Goal: Task Accomplishment & Management: Manage account settings

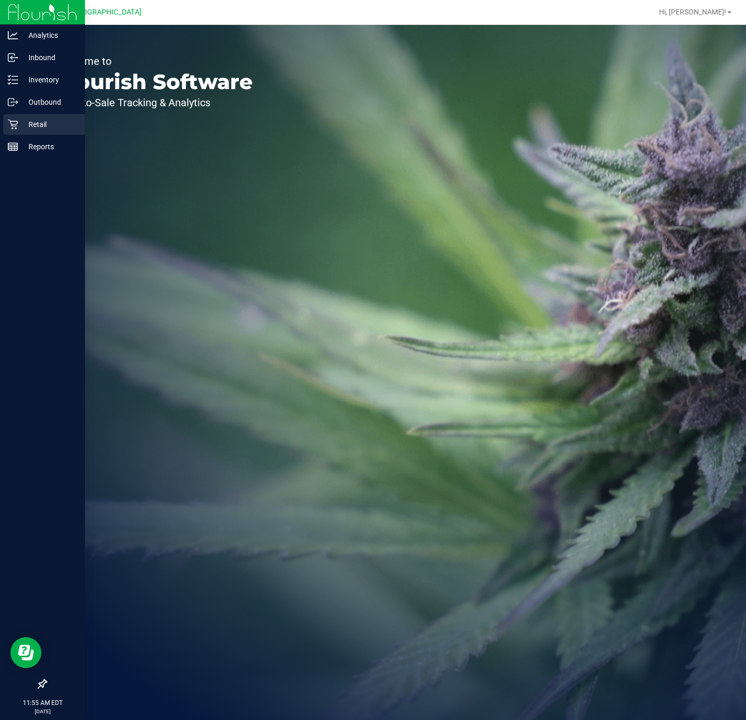
click at [15, 123] on icon at bounding box center [13, 124] width 10 height 10
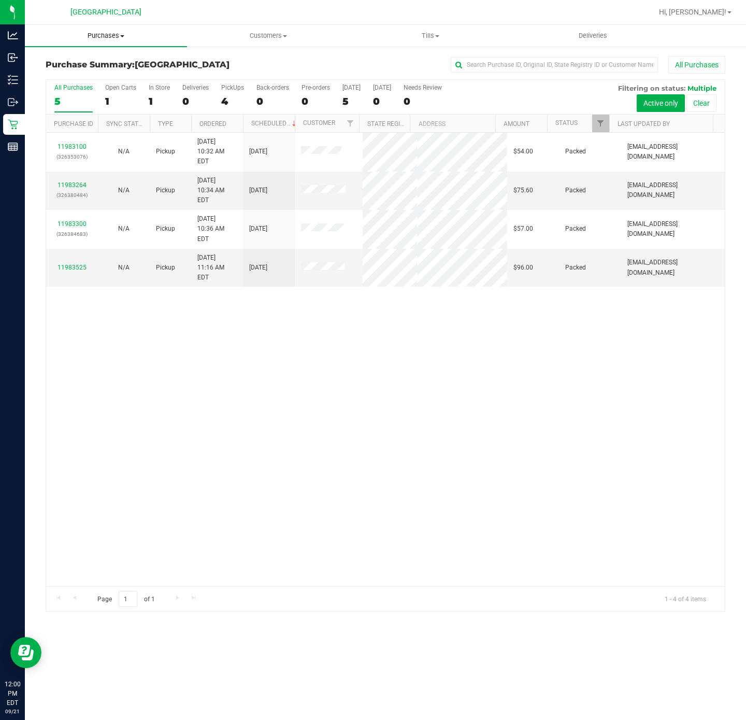
click at [97, 39] on span "Purchases" at bounding box center [106, 35] width 162 height 9
click at [84, 75] on span "Fulfillment" at bounding box center [57, 74] width 64 height 9
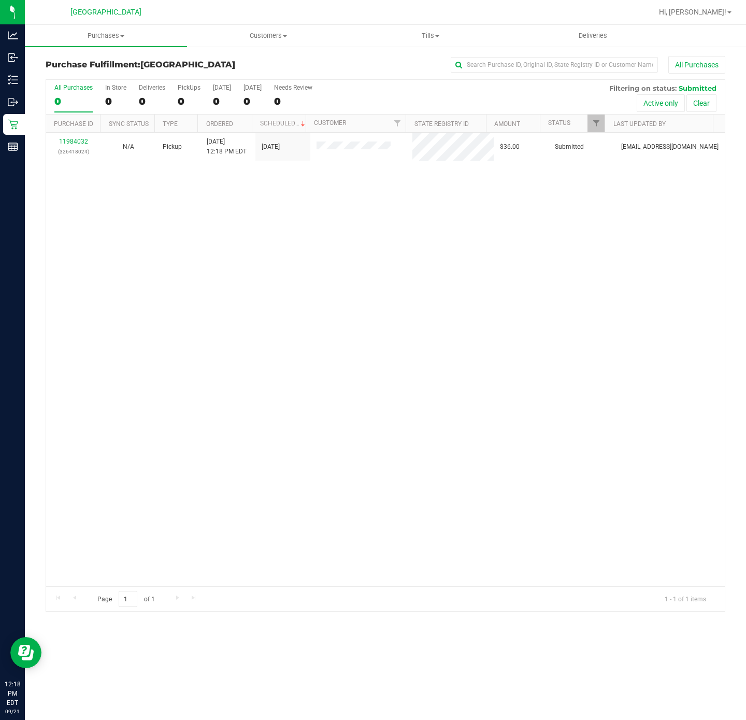
click at [292, 412] on div "11984032 (326418024) N/A Pickup 9/21/2025 12:18 PM EDT 9/21/2025 $36.00 Submitt…" at bounding box center [385, 359] width 679 height 453
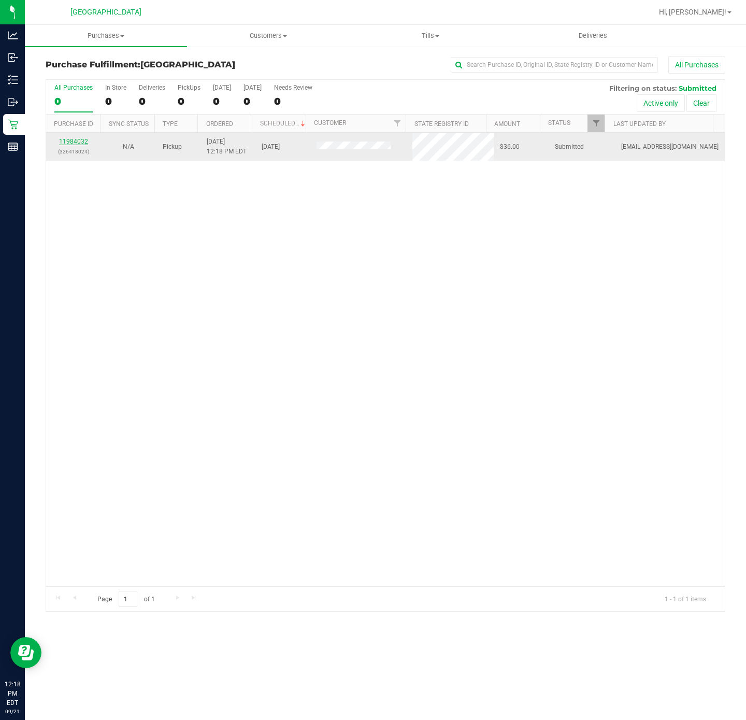
click at [79, 143] on link "11984032" at bounding box center [73, 141] width 29 height 7
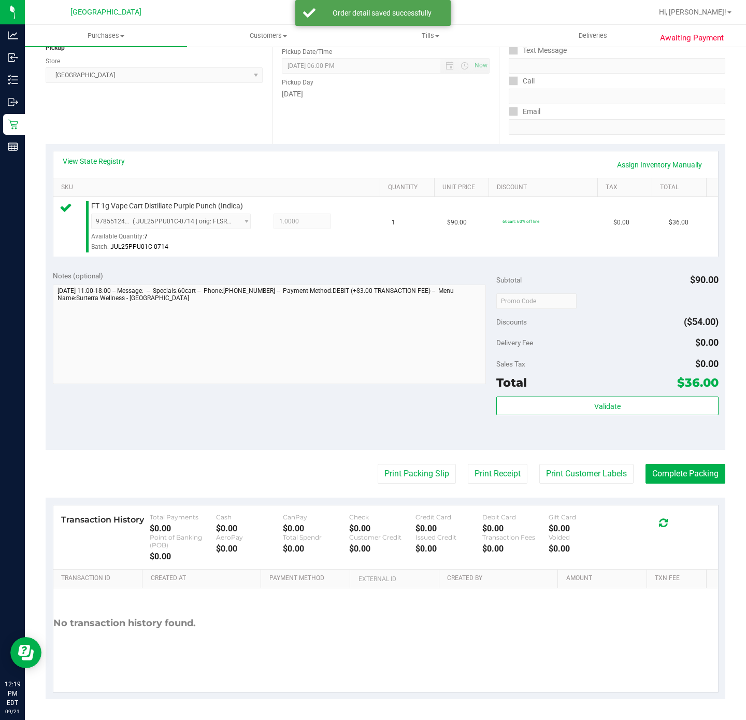
scroll to position [139, 0]
click at [555, 401] on button "Validate" at bounding box center [607, 405] width 222 height 19
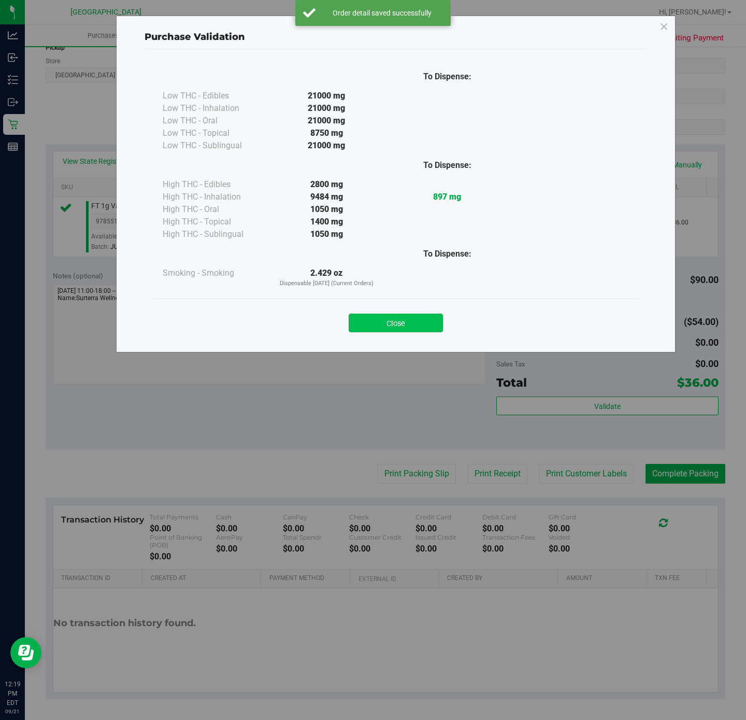
click at [398, 326] on button "Close" at bounding box center [396, 322] width 94 height 19
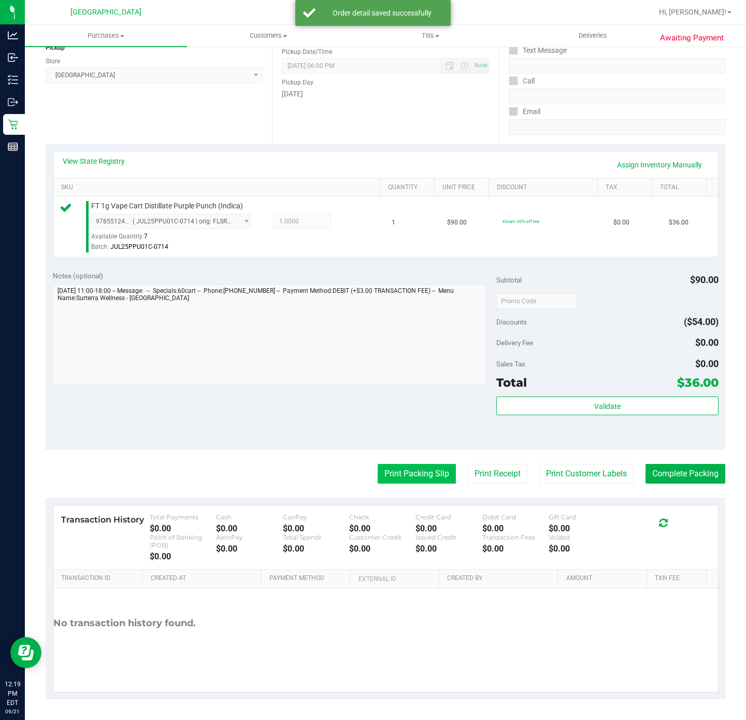
click at [409, 471] on button "Print Packing Slip" at bounding box center [417, 474] width 78 height 20
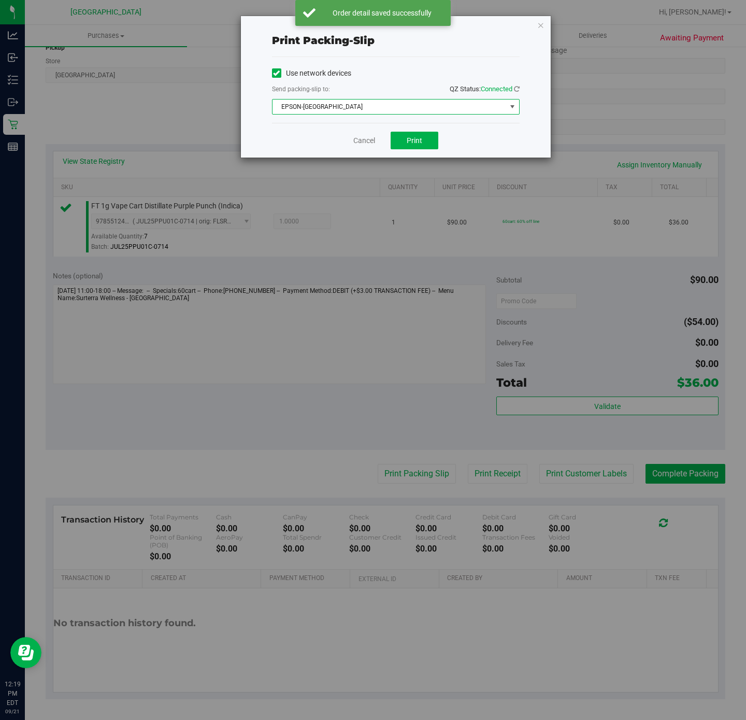
click at [384, 103] on span "EPSON-CYPRUS" at bounding box center [390, 106] width 234 height 15
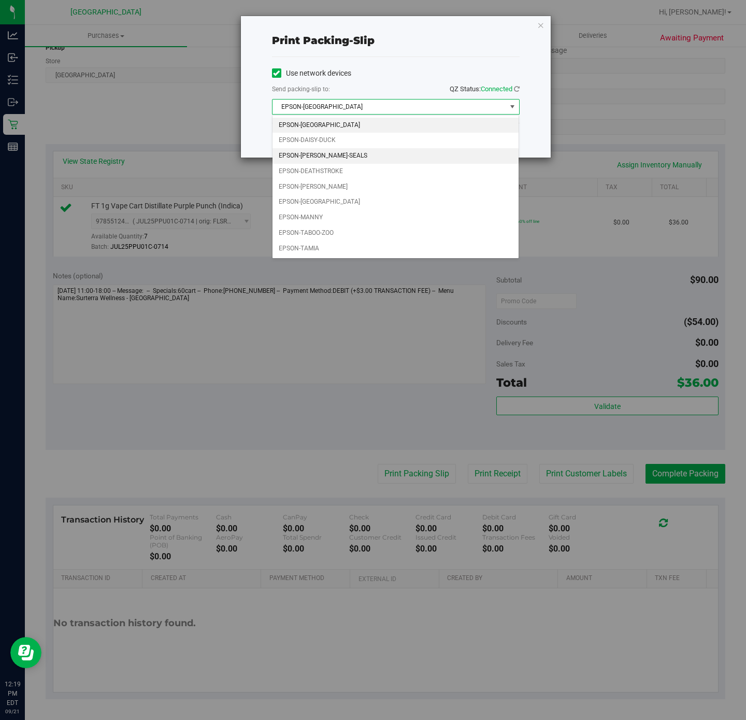
click at [349, 159] on li "EPSON-DAN-SEALS" at bounding box center [396, 156] width 246 height 16
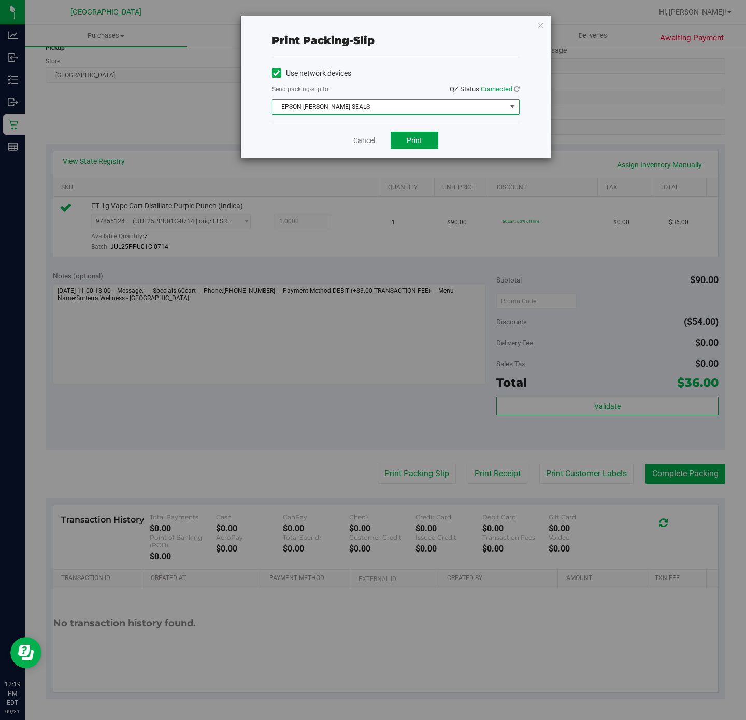
click at [409, 138] on span "Print" at bounding box center [415, 140] width 16 height 8
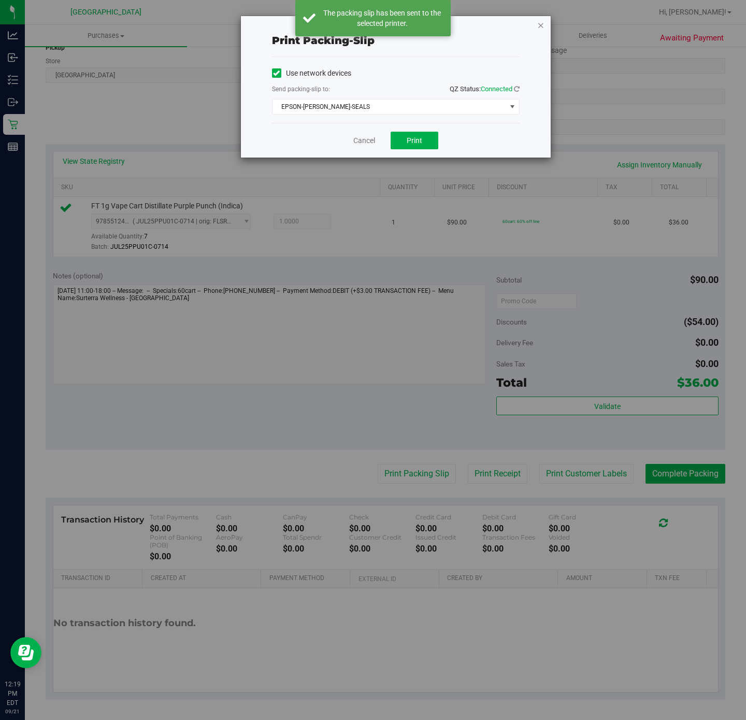
click at [540, 25] on icon "button" at bounding box center [540, 25] width 7 height 12
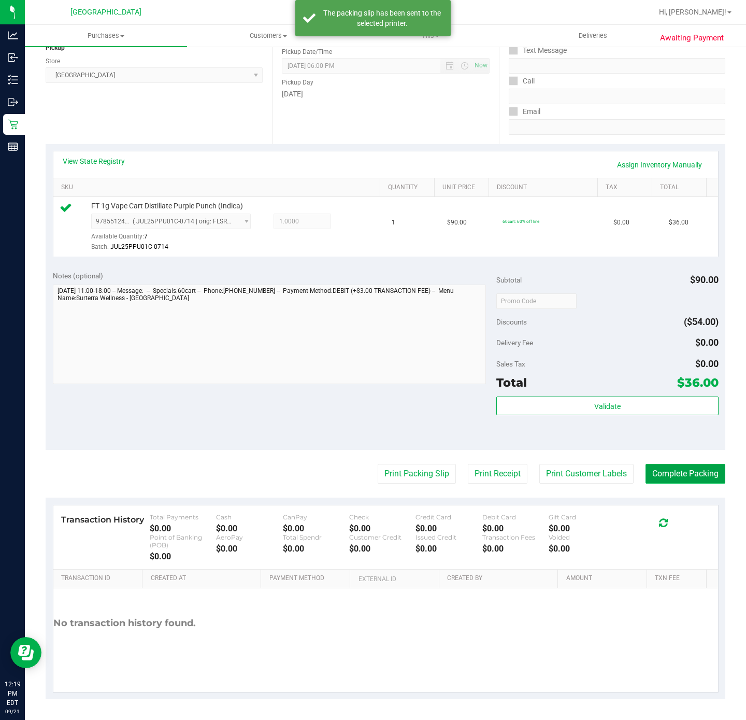
click at [664, 476] on button "Complete Packing" at bounding box center [686, 474] width 80 height 20
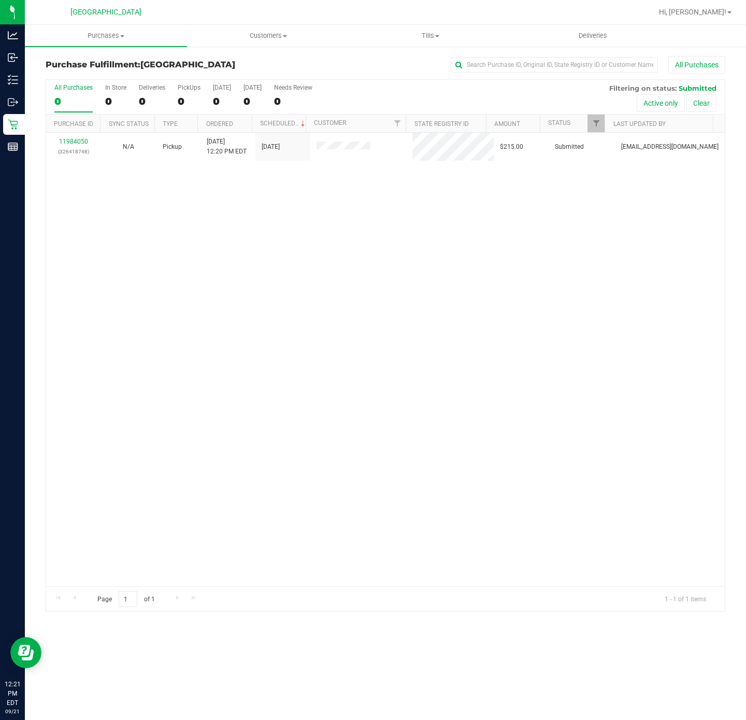
click at [608, 440] on div "11984050 (326418748) N/A Pickup 9/21/2025 12:20 PM EDT 9/21/2025 $215.00 Submit…" at bounding box center [385, 359] width 679 height 453
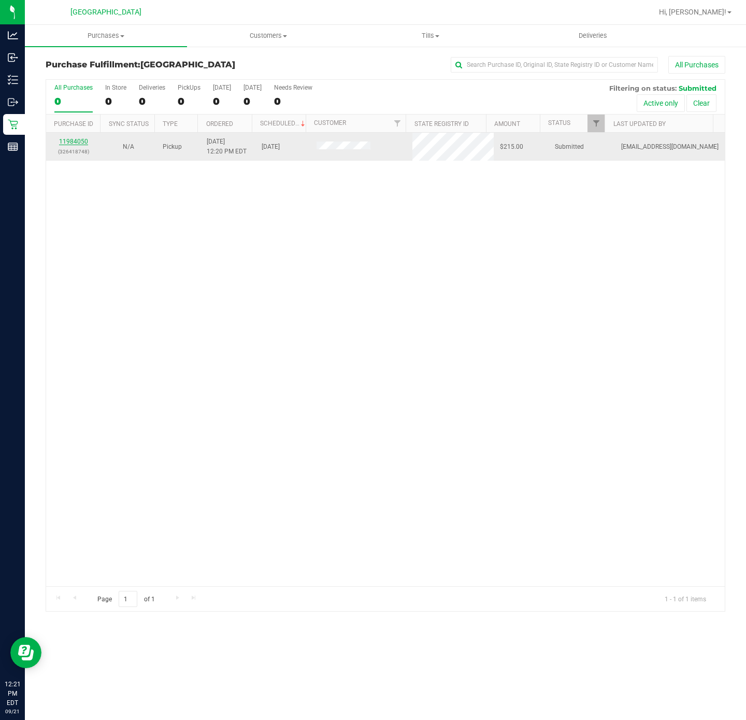
click at [74, 140] on link "11984050" at bounding box center [73, 141] width 29 height 7
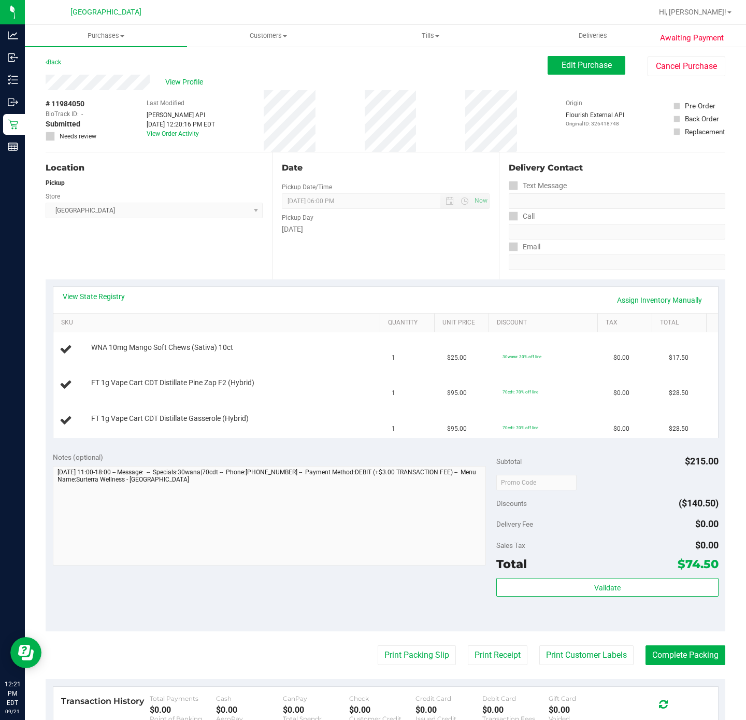
click at [236, 251] on div "Location Pickup Store Deerfield Beach WC Select Store Bonita Springs WC Boynton…" at bounding box center [159, 215] width 226 height 127
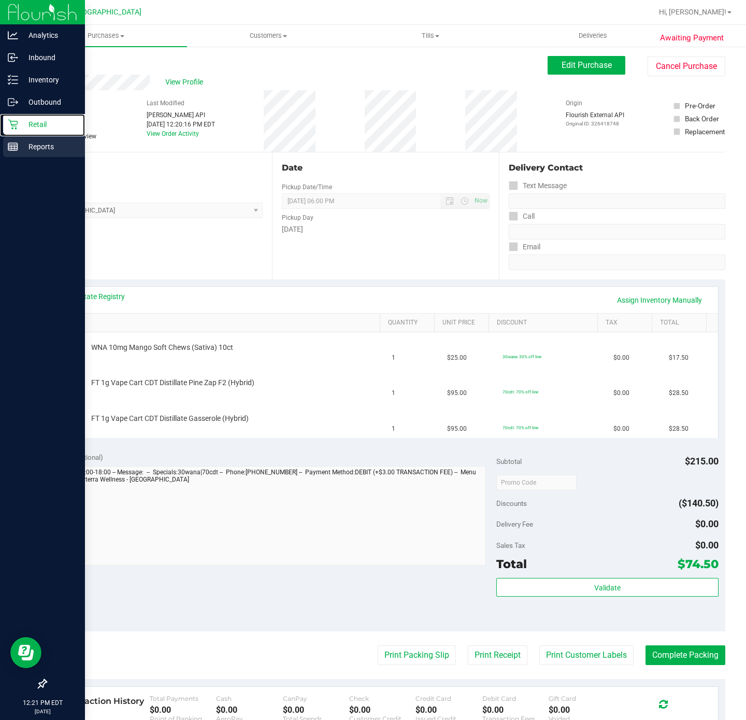
click at [14, 126] on icon at bounding box center [13, 125] width 10 height 10
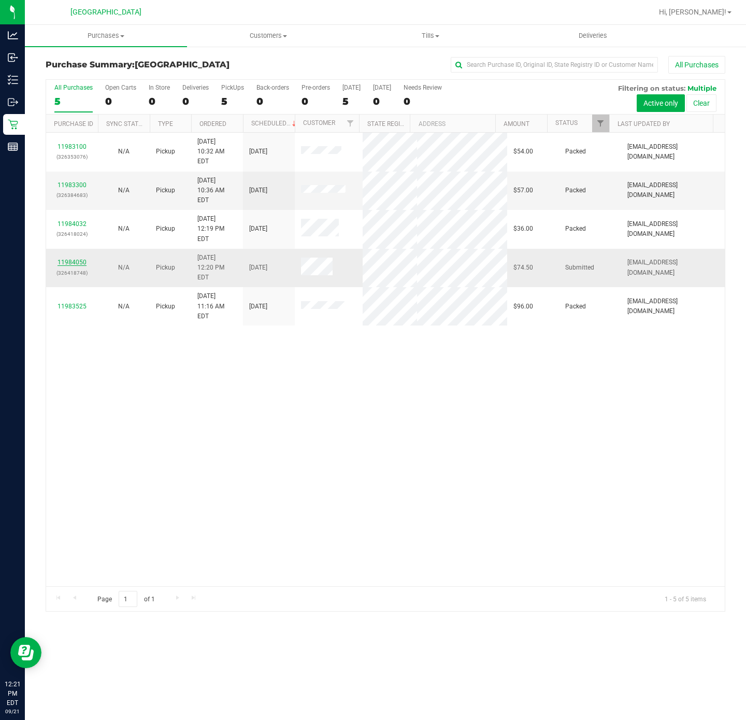
click at [81, 259] on link "11984050" at bounding box center [72, 262] width 29 height 7
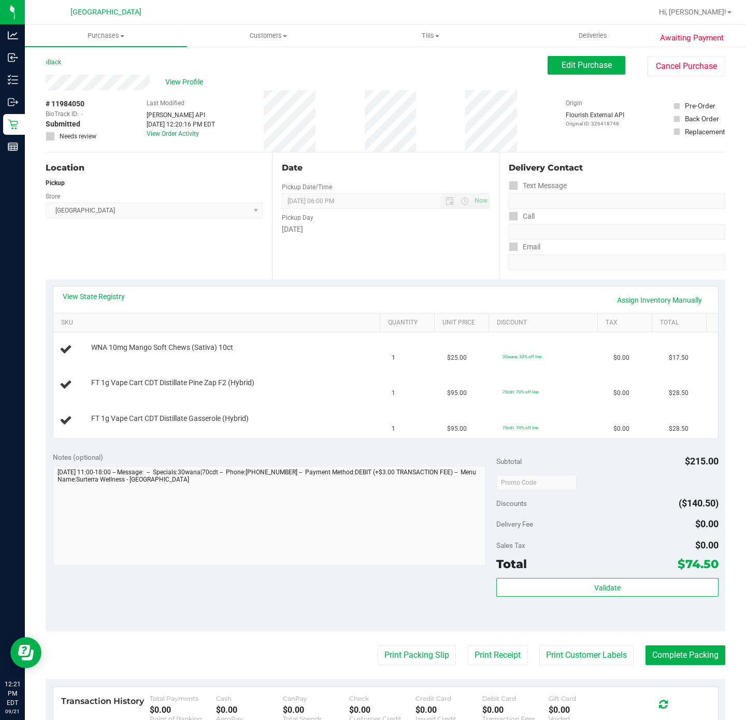
click at [102, 302] on div "View State Registry Assign Inventory Manually" at bounding box center [386, 300] width 646 height 18
click at [96, 298] on link "View State Registry" at bounding box center [94, 296] width 62 height 10
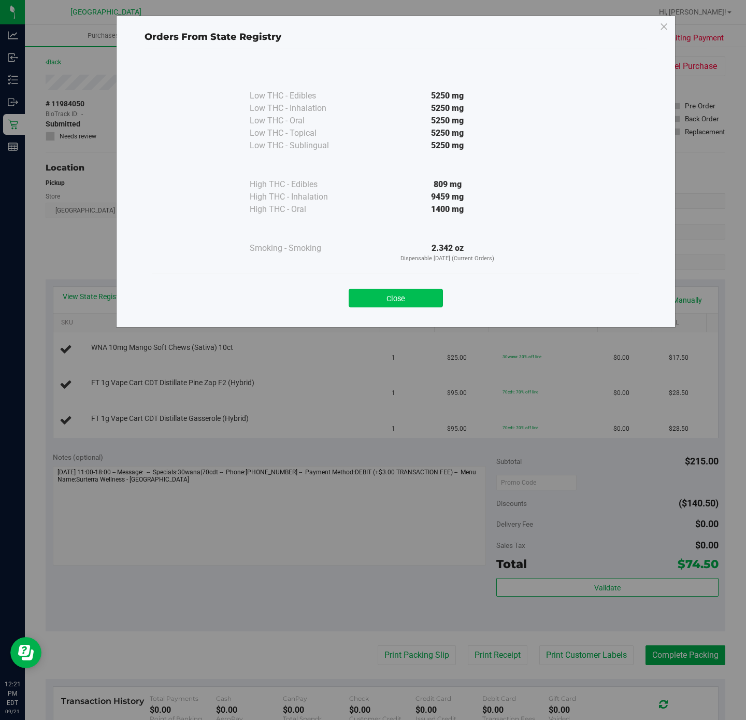
click at [392, 297] on button "Close" at bounding box center [396, 298] width 94 height 19
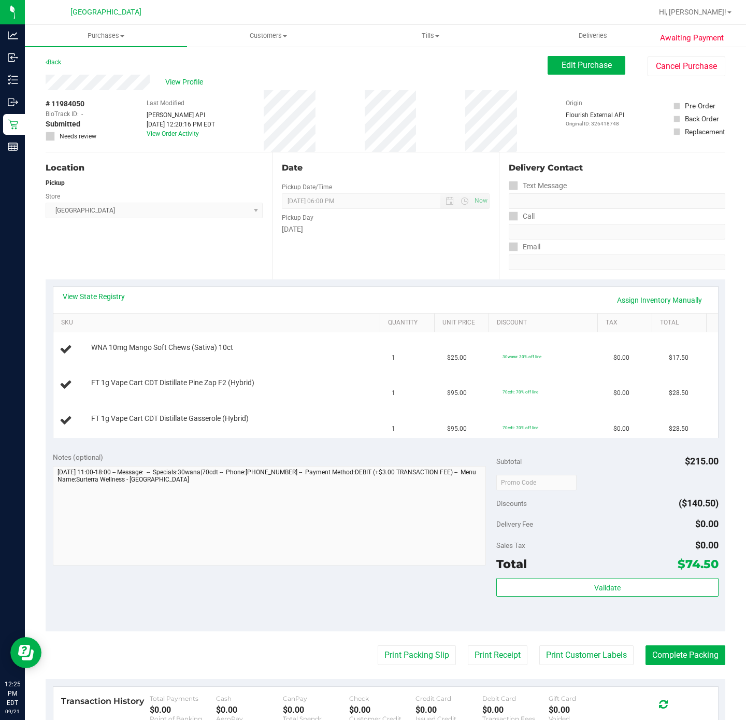
click at [165, 232] on div "Location Pickup Store Deerfield Beach WC Select Store Bonita Springs WC Boynton…" at bounding box center [159, 215] width 226 height 127
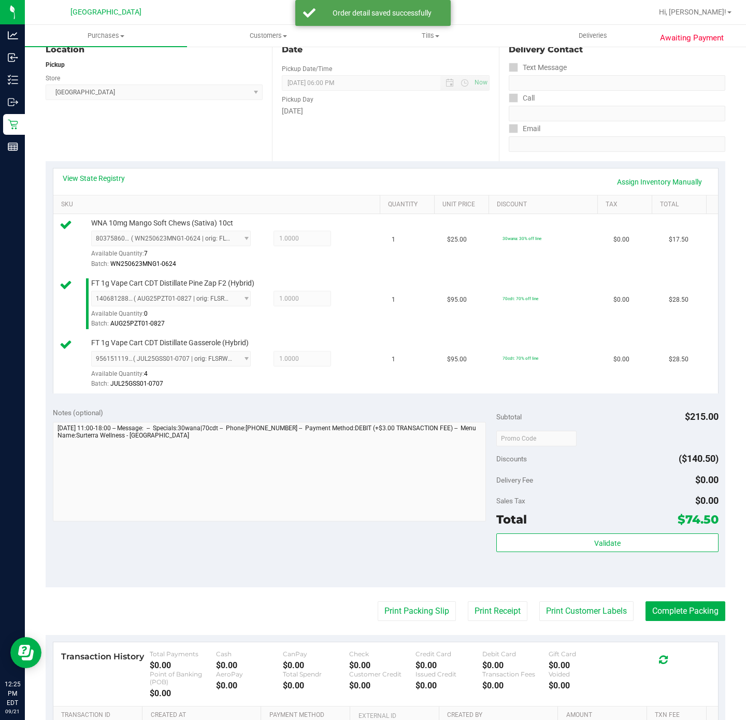
scroll to position [260, 0]
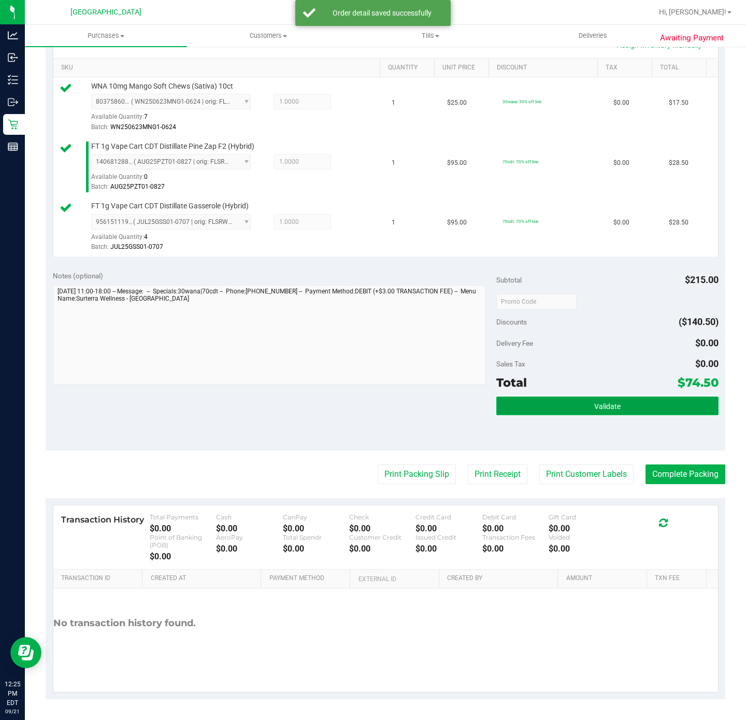
click at [594, 402] on span "Validate" at bounding box center [607, 406] width 26 height 8
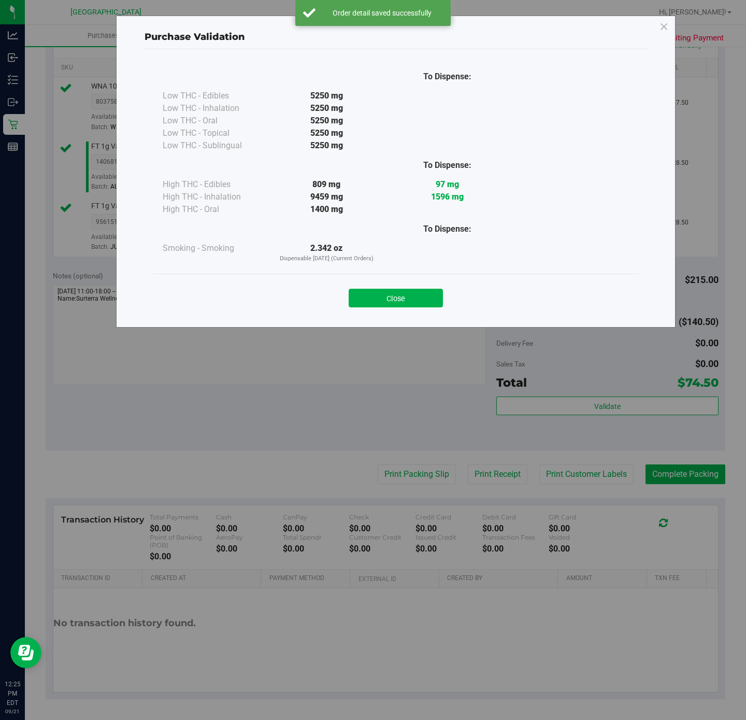
click at [409, 293] on button "Close" at bounding box center [396, 298] width 94 height 19
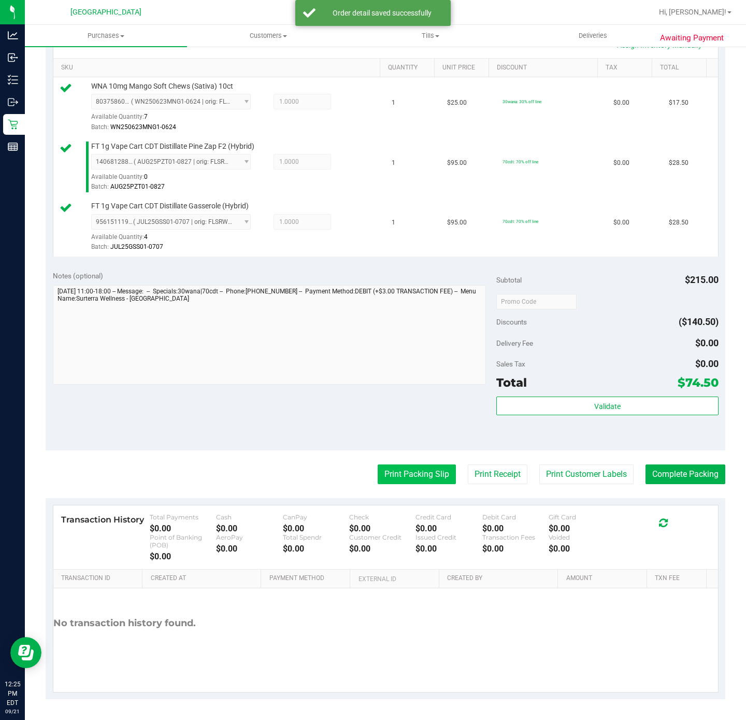
click at [399, 472] on button "Print Packing Slip" at bounding box center [417, 474] width 78 height 20
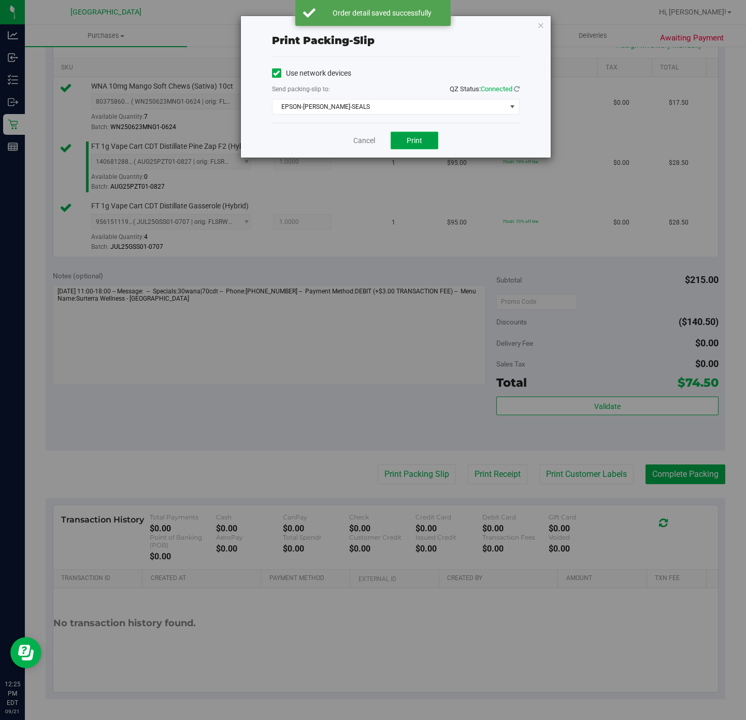
click at [423, 142] on button "Print" at bounding box center [415, 141] width 48 height 18
click at [543, 24] on icon "button" at bounding box center [540, 25] width 7 height 12
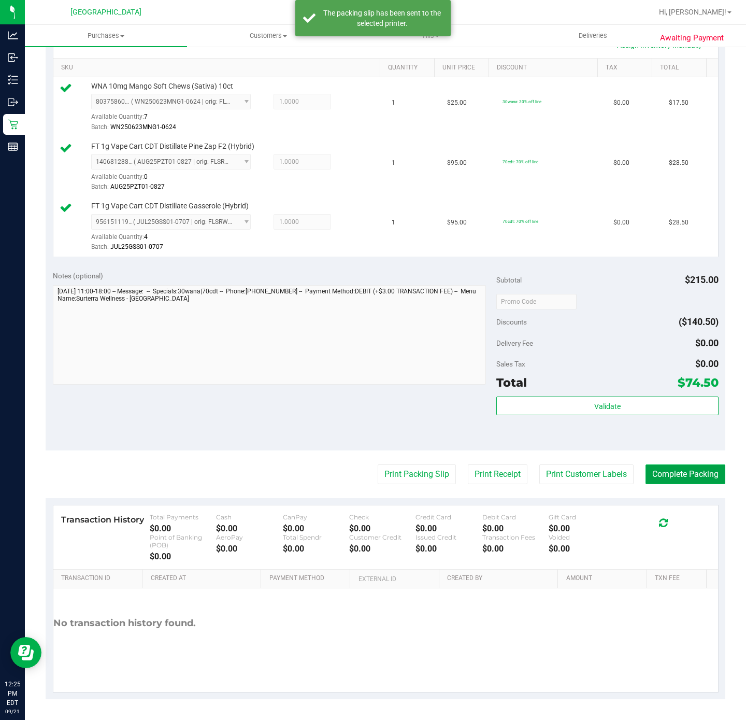
click at [684, 478] on button "Complete Packing" at bounding box center [686, 474] width 80 height 20
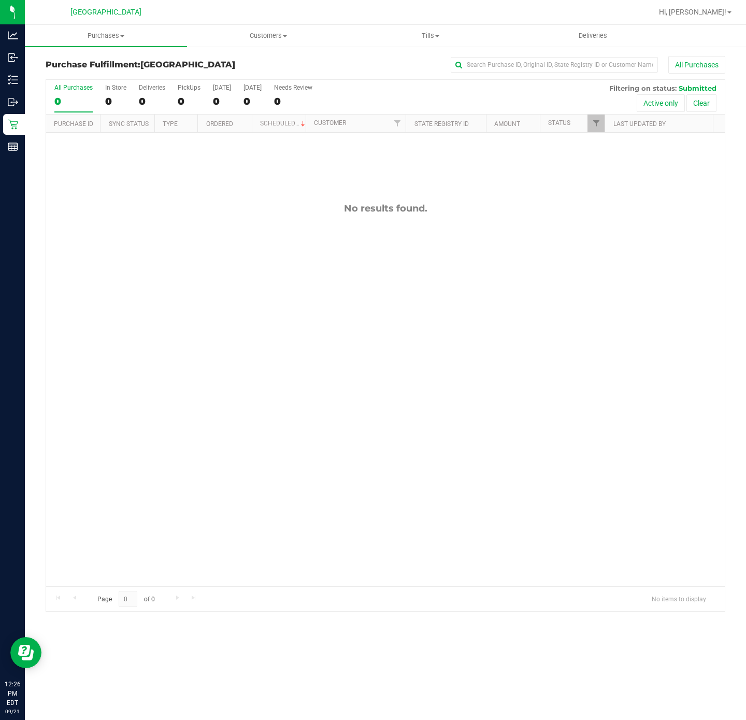
click at [645, 456] on div "No results found." at bounding box center [385, 394] width 679 height 523
click at [279, 318] on div "No results found." at bounding box center [385, 394] width 679 height 523
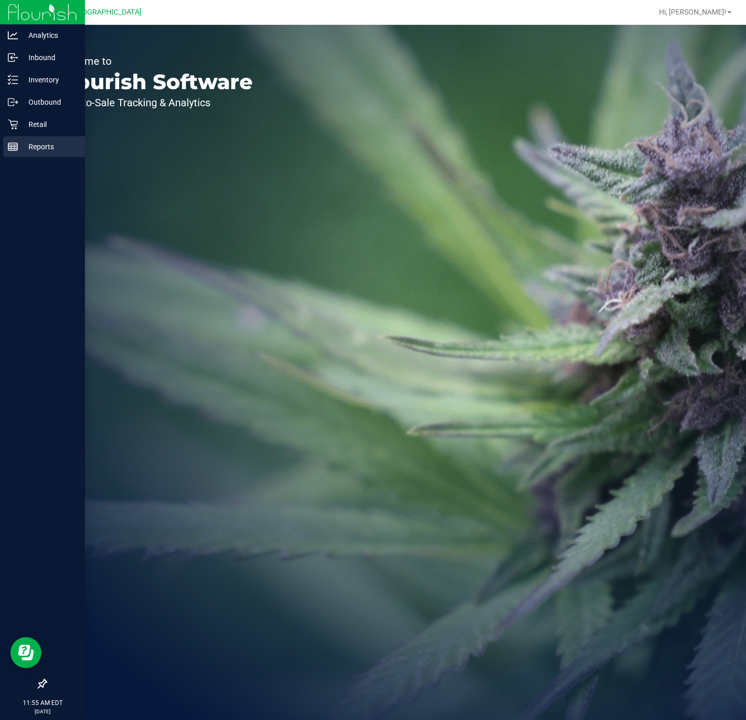
click at [19, 146] on p "Reports" at bounding box center [49, 146] width 62 height 12
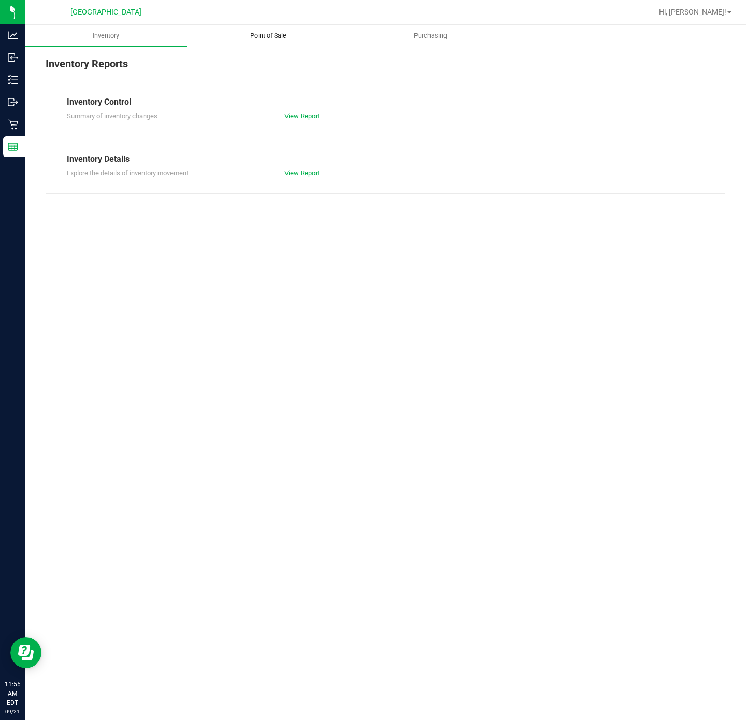
drag, startPoint x: 245, startPoint y: 28, endPoint x: 256, endPoint y: 45, distance: 20.4
click at [246, 28] on uib-tab-heading "Point of Sale" at bounding box center [268, 35] width 161 height 21
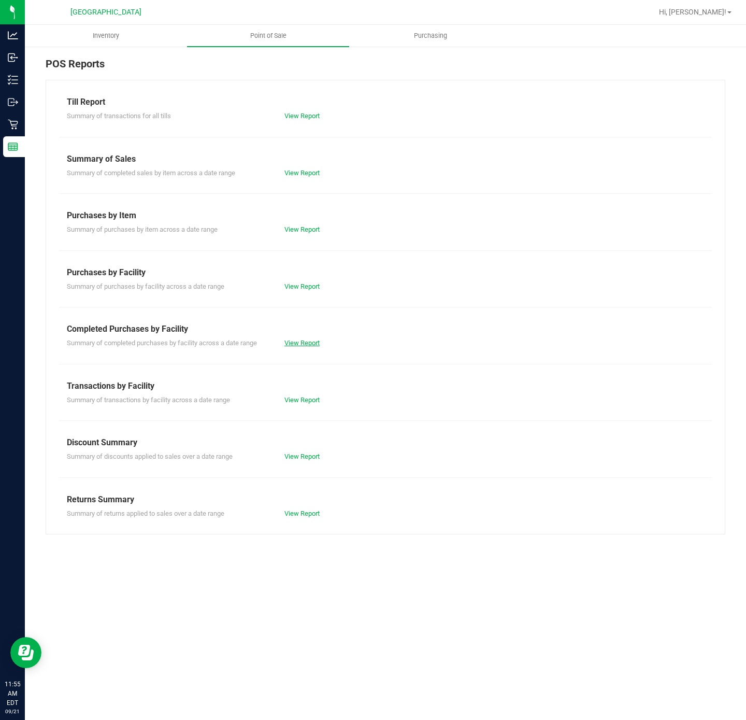
click at [309, 340] on link "View Report" at bounding box center [301, 343] width 35 height 8
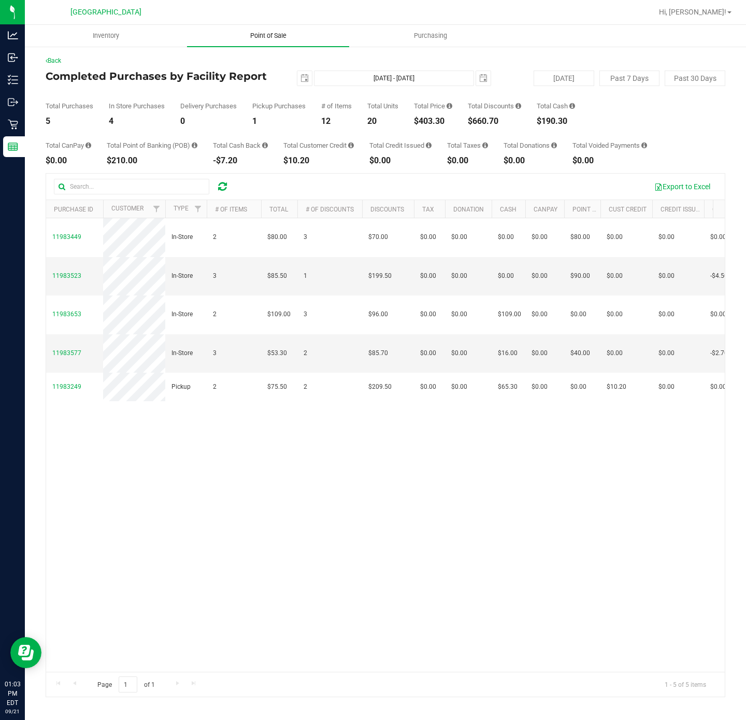
click at [263, 41] on uib-tab-heading "Point of Sale" at bounding box center [268, 36] width 162 height 22
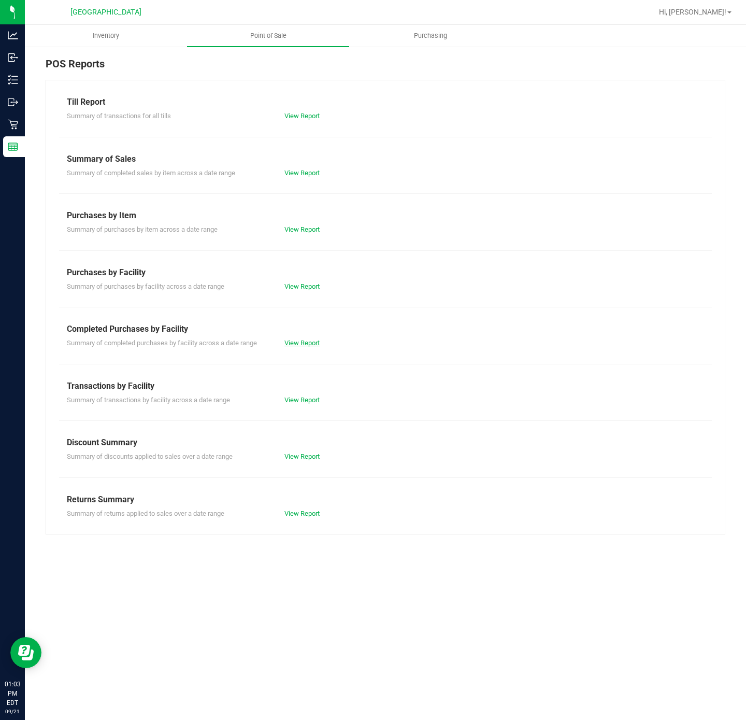
click at [303, 343] on link "View Report" at bounding box center [301, 343] width 35 height 8
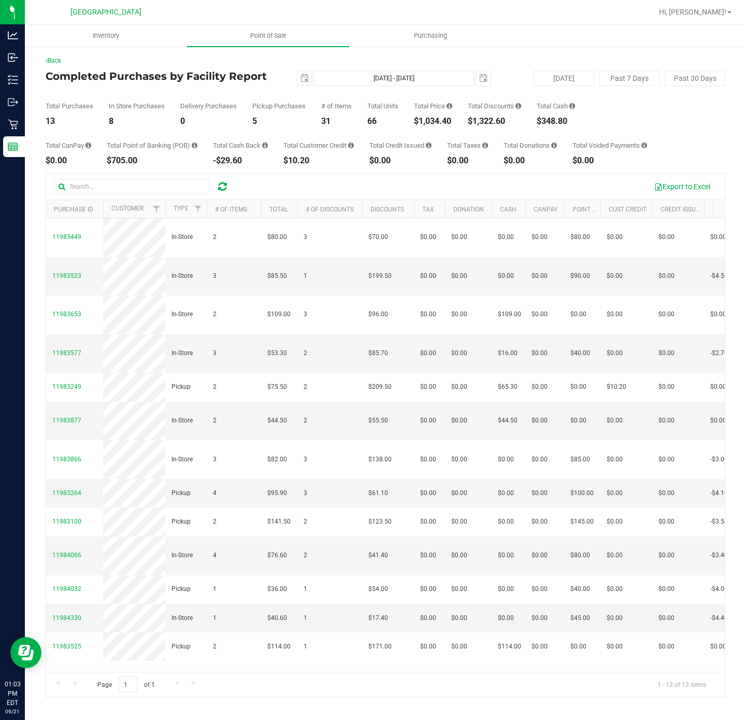
click at [447, 119] on div "$1,034.40" at bounding box center [433, 121] width 38 height 8
copy div "1,034.40"
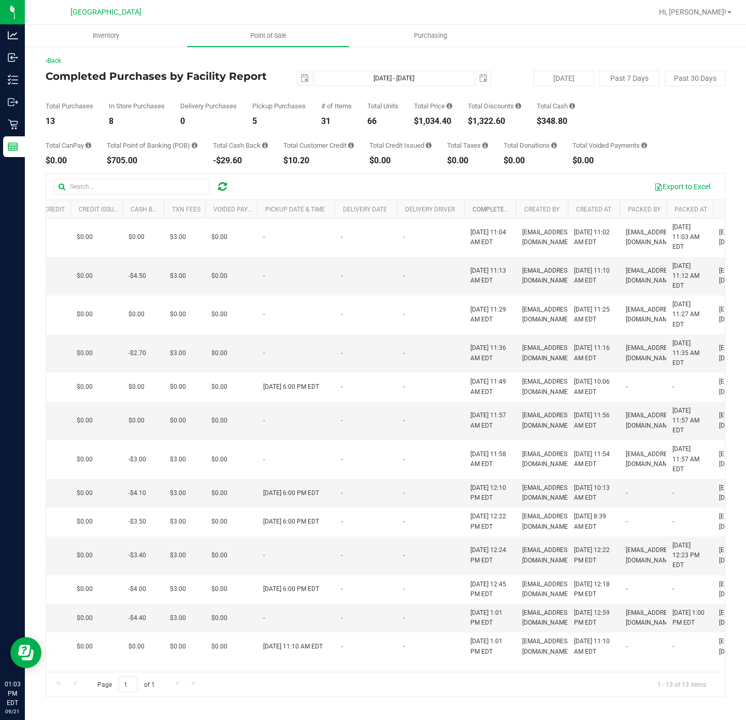
click at [494, 213] on link "Completed At" at bounding box center [494, 209] width 45 height 7
click at [496, 210] on link "Completed At" at bounding box center [500, 208] width 56 height 7
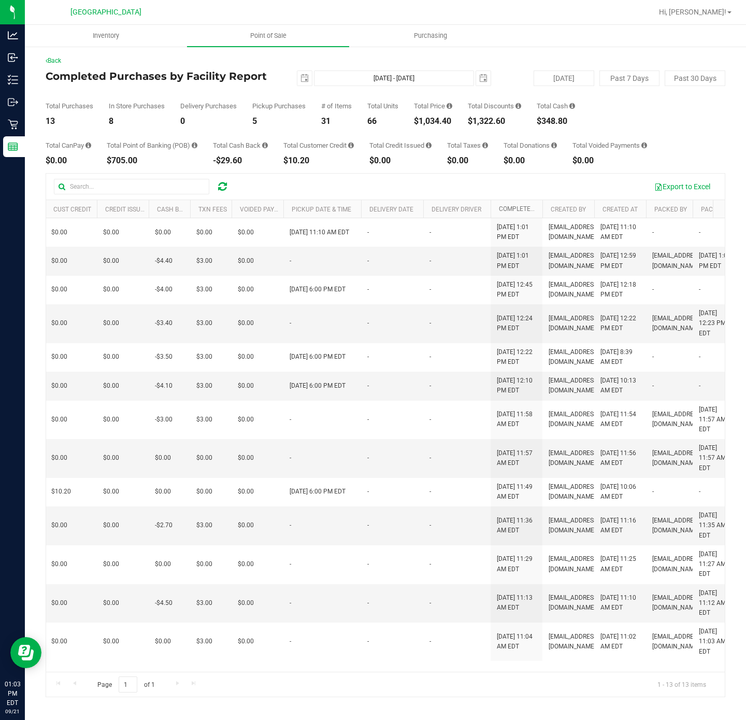
scroll to position [0, 0]
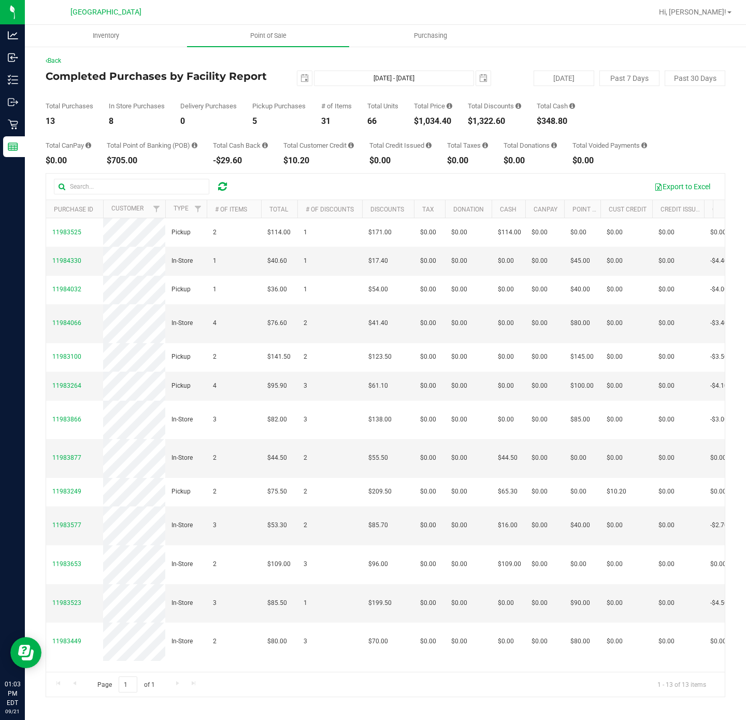
click at [439, 117] on div "$1,034.40" at bounding box center [433, 121] width 38 height 8
drag, startPoint x: 245, startPoint y: 30, endPoint x: 249, endPoint y: 33, distance: 5.6
click at [247, 31] on span "Point of Sale" at bounding box center [268, 35] width 64 height 9
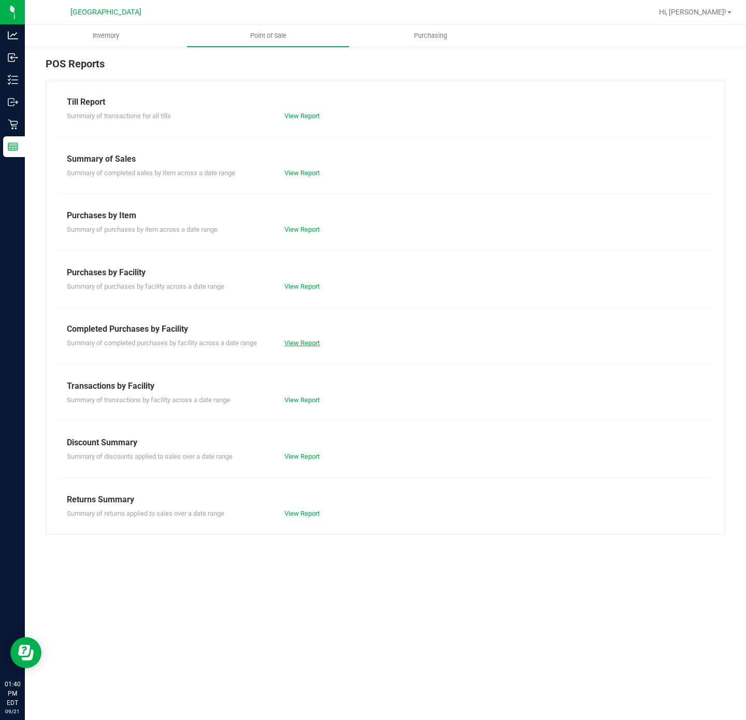
click at [300, 342] on link "View Report" at bounding box center [301, 343] width 35 height 8
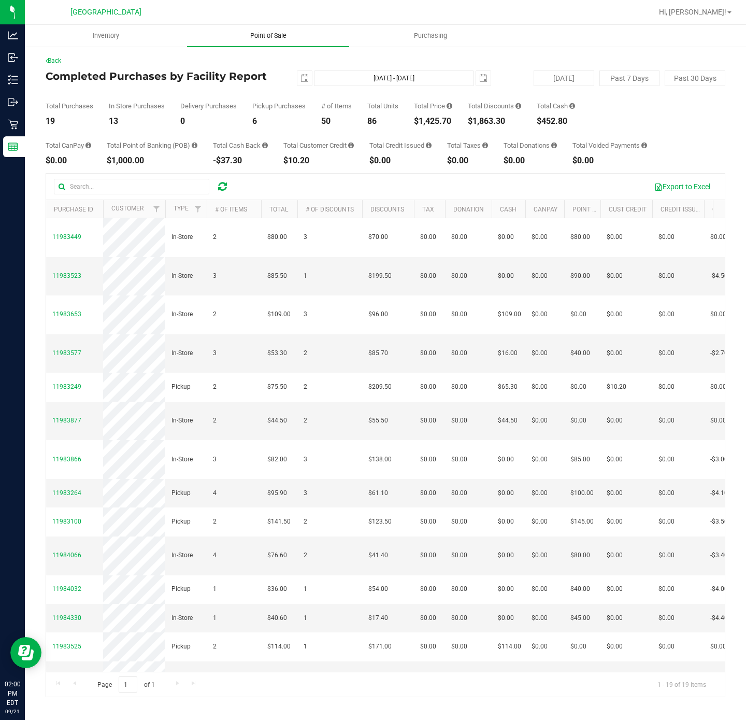
click at [276, 26] on uib-tab-heading "Point of Sale" at bounding box center [268, 36] width 162 height 22
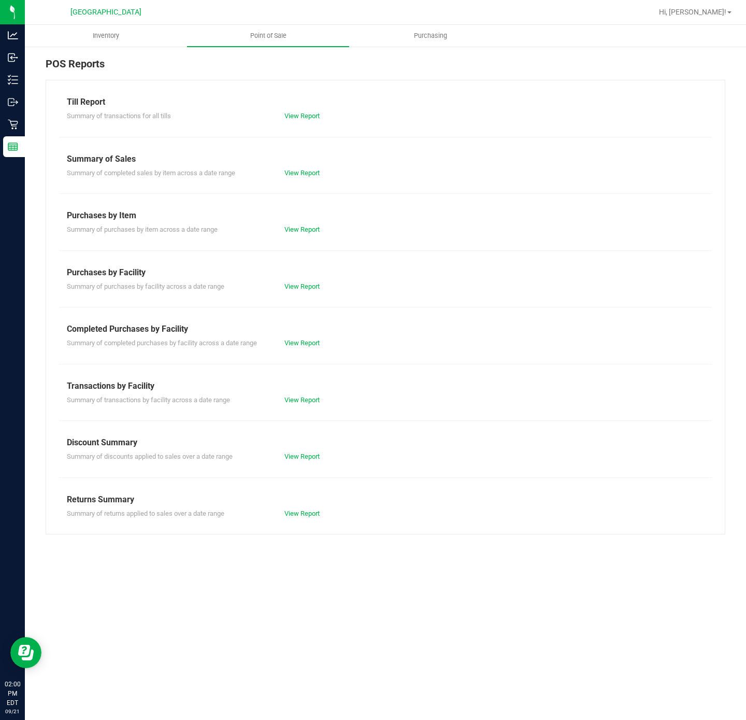
click at [303, 350] on div "Till Report Summary of transactions for all tills View Report Summary of Sales …" at bounding box center [386, 307] width 680 height 454
click at [308, 339] on link "View Report" at bounding box center [301, 343] width 35 height 8
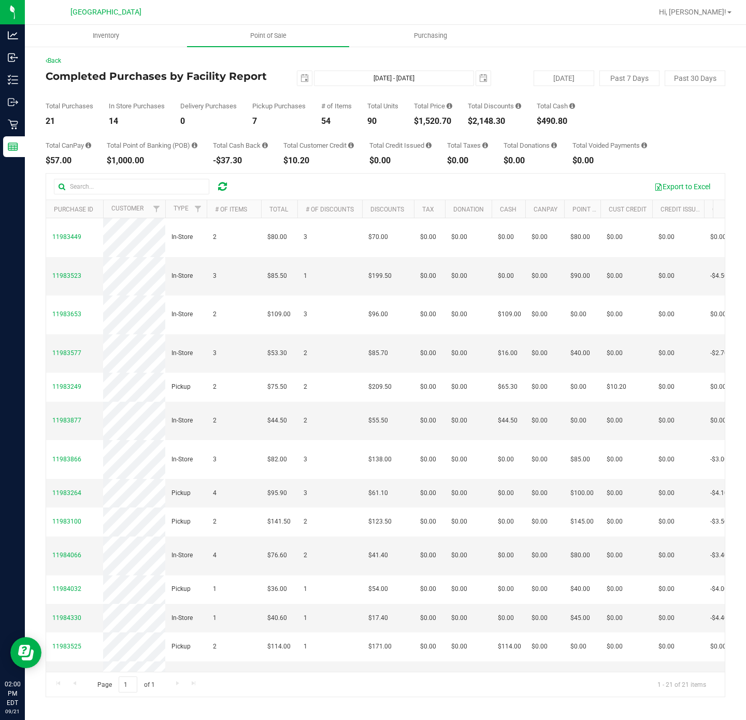
click at [440, 119] on div "$1,520.70" at bounding box center [433, 121] width 38 height 8
copy div "1,520.70"
click at [235, 128] on div "Total CanPay $57.00 Total Point of Banking (POB) $1,000.00 Total Cash Back -$37…" at bounding box center [386, 144] width 680 height 39
click at [291, 30] on uib-tab-heading "Point of Sale" at bounding box center [268, 36] width 162 height 22
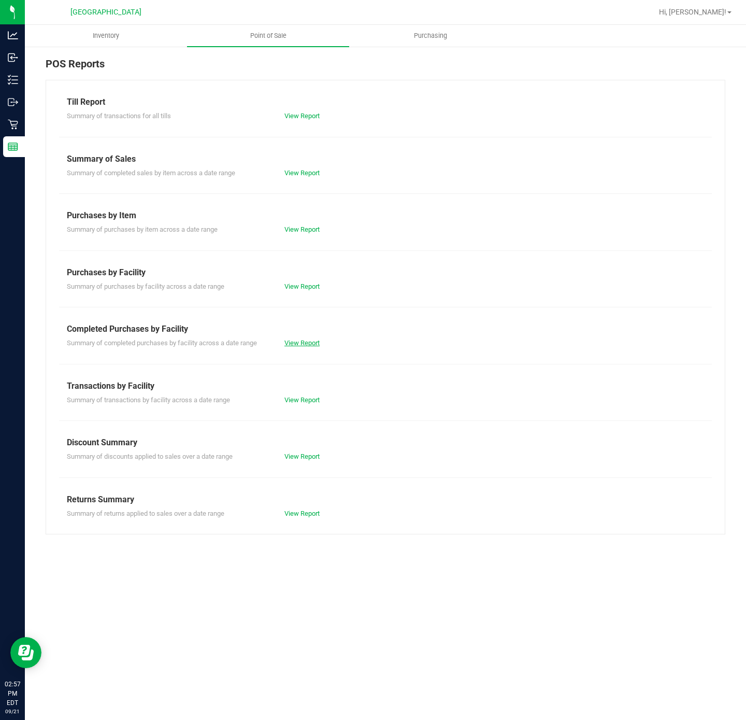
click at [303, 341] on link "View Report" at bounding box center [301, 343] width 35 height 8
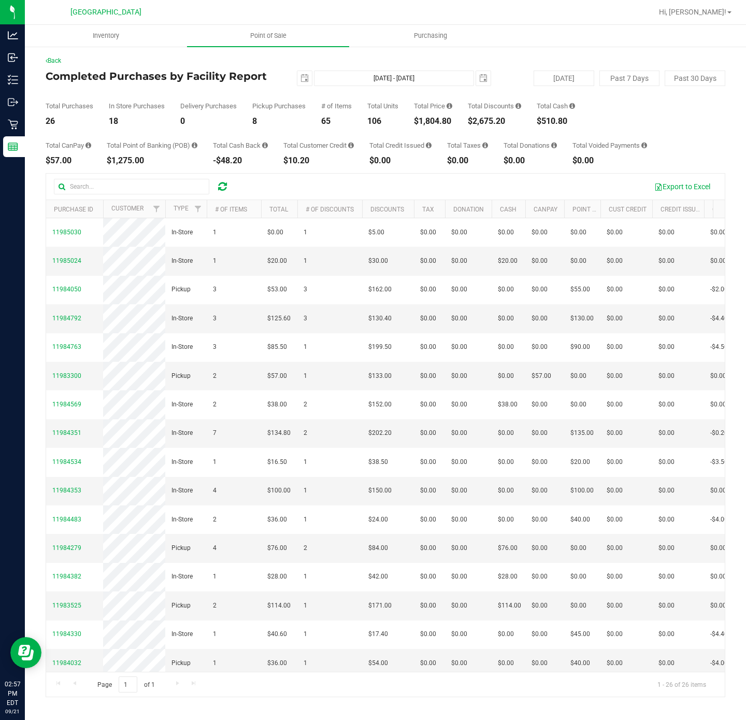
click at [442, 120] on div "$1,804.80" at bounding box center [433, 121] width 38 height 8
click at [441, 119] on div "$1,804.80" at bounding box center [433, 121] width 38 height 8
copy div "1,804.80"
click at [337, 163] on div "$10.20" at bounding box center [318, 160] width 70 height 8
click at [257, 33] on span "Point of Sale" at bounding box center [268, 35] width 64 height 9
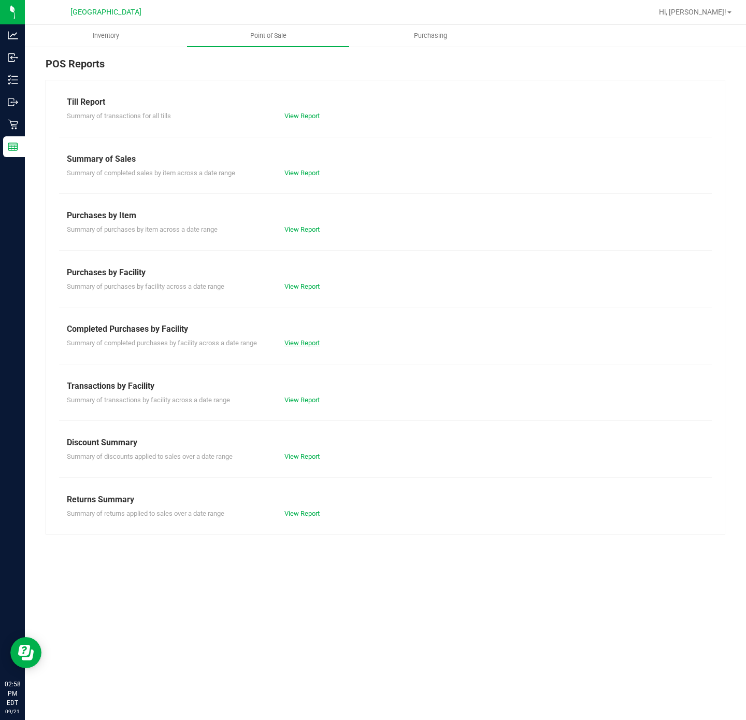
click at [297, 344] on link "View Report" at bounding box center [301, 343] width 35 height 8
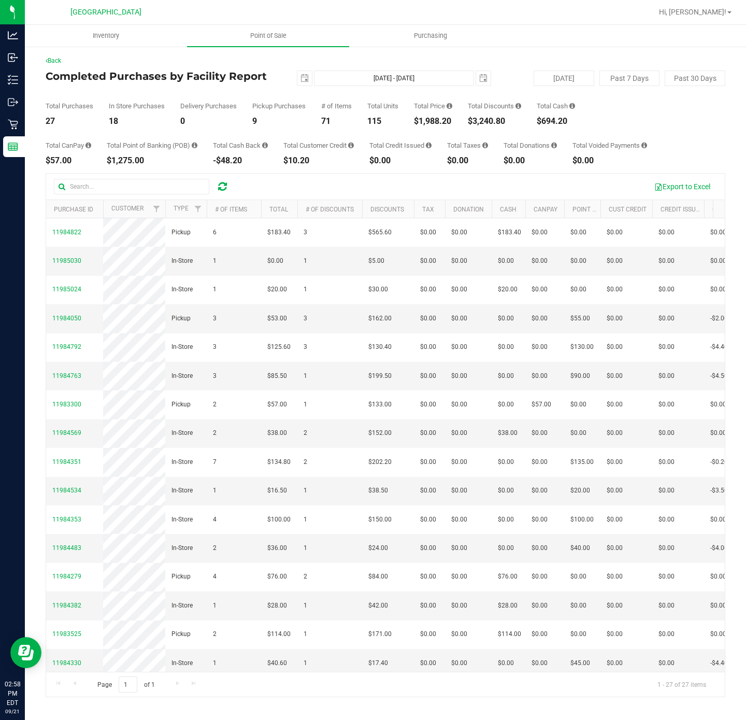
click at [443, 119] on div "$1,988.20" at bounding box center [433, 121] width 38 height 8
copy div "1,988.20"
click at [264, 34] on span "Point of Sale" at bounding box center [268, 35] width 64 height 9
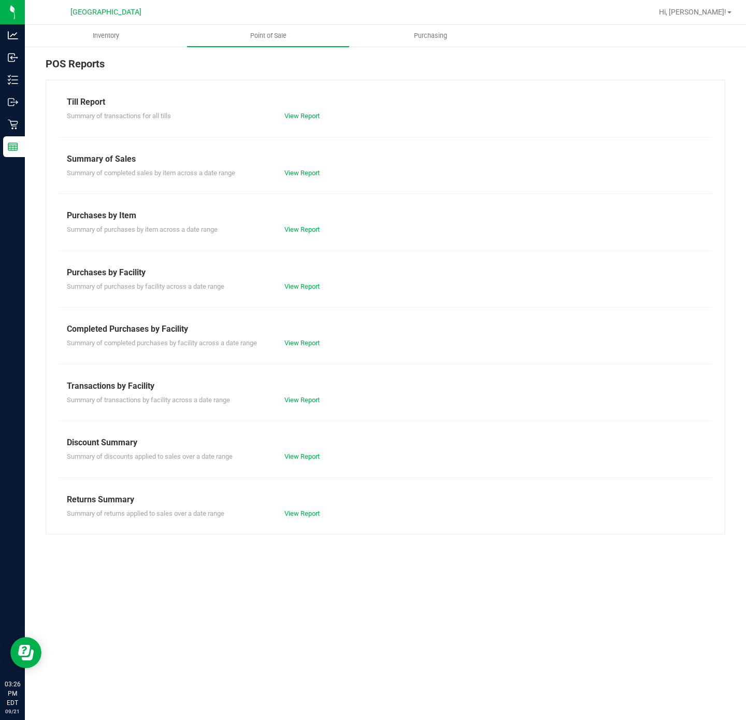
click at [298, 348] on div "View Report" at bounding box center [331, 343] width 109 height 10
click at [300, 347] on link "View Report" at bounding box center [301, 343] width 35 height 8
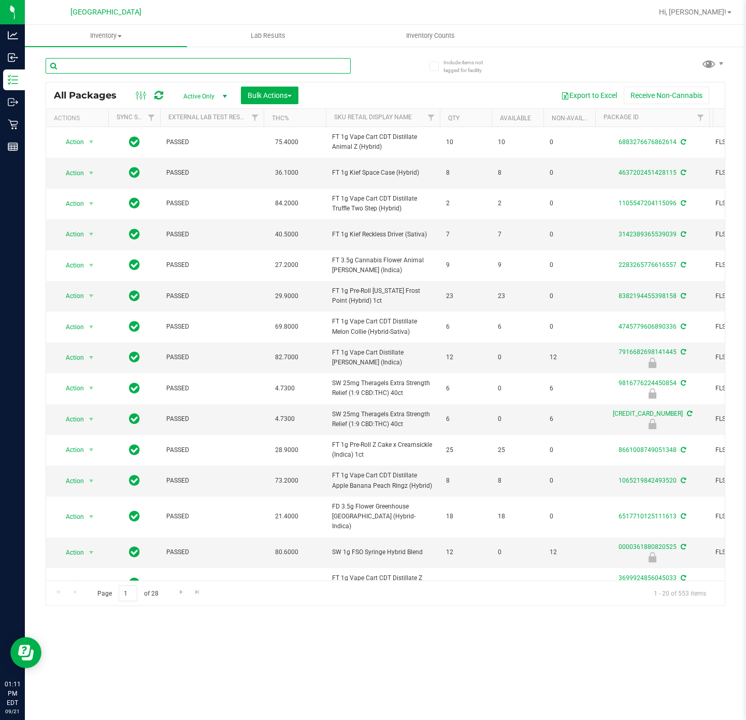
click at [152, 60] on input "text" at bounding box center [198, 66] width 305 height 16
click at [153, 61] on input "text" at bounding box center [198, 66] width 305 height 16
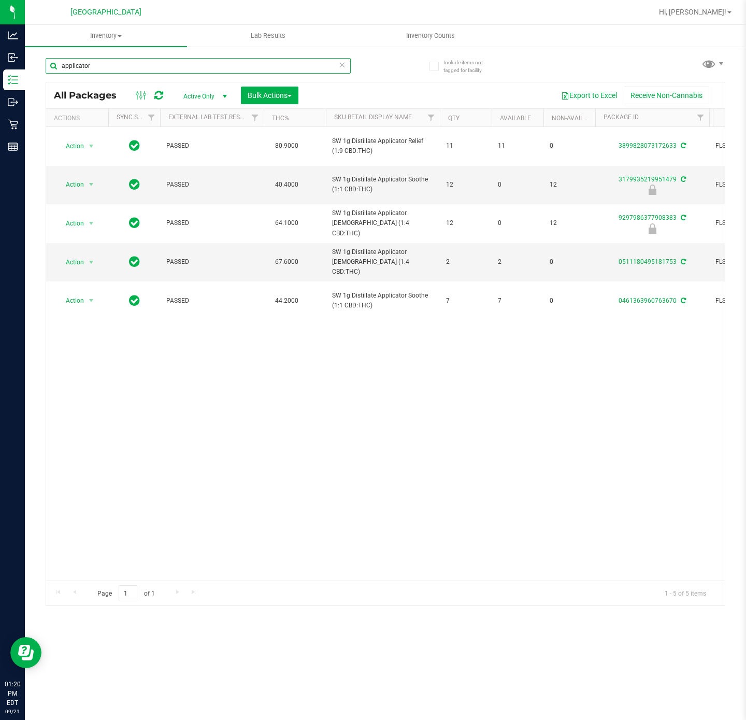
click at [132, 69] on input "applicator" at bounding box center [198, 66] width 305 height 16
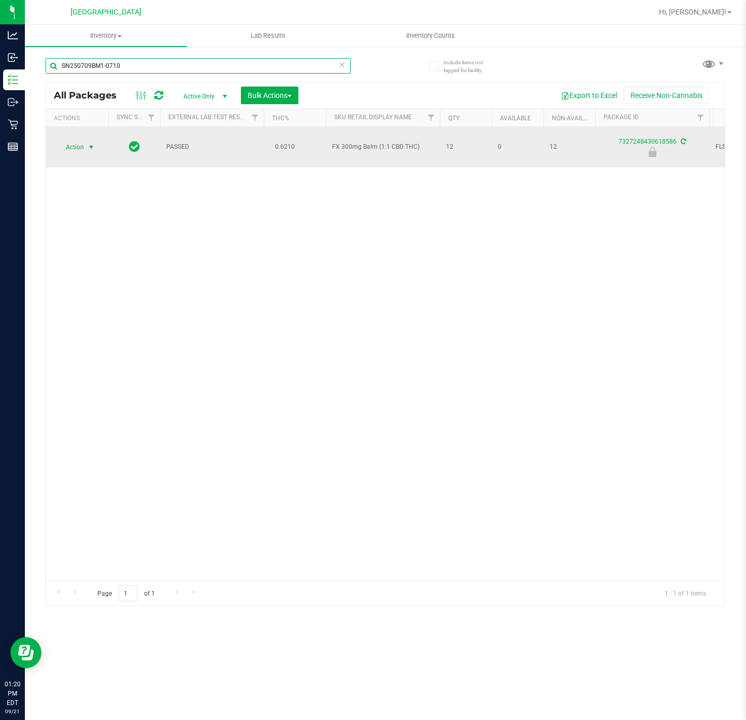
type input "SN250709BM1-0710"
click at [92, 143] on span "select" at bounding box center [91, 147] width 8 height 8
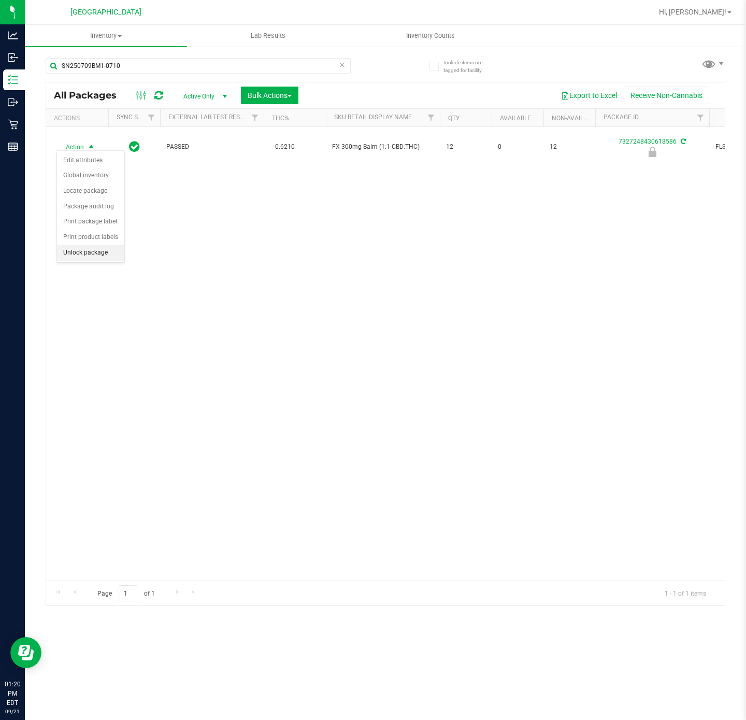
click at [86, 256] on li "Unlock package" at bounding box center [90, 253] width 67 height 16
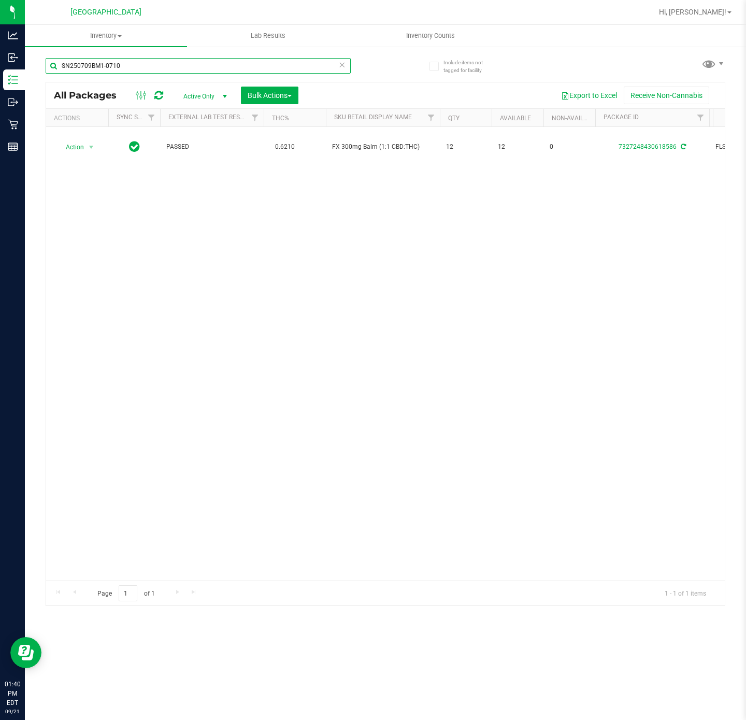
click at [117, 61] on input "SN250709BM1-0710" at bounding box center [198, 66] width 305 height 16
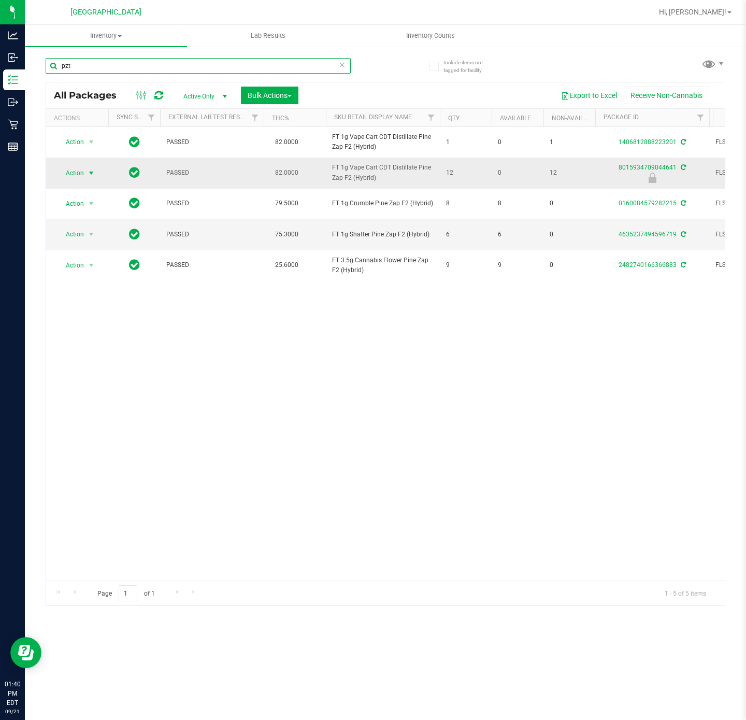
type input "pzt"
click at [93, 173] on span "select" at bounding box center [91, 173] width 8 height 8
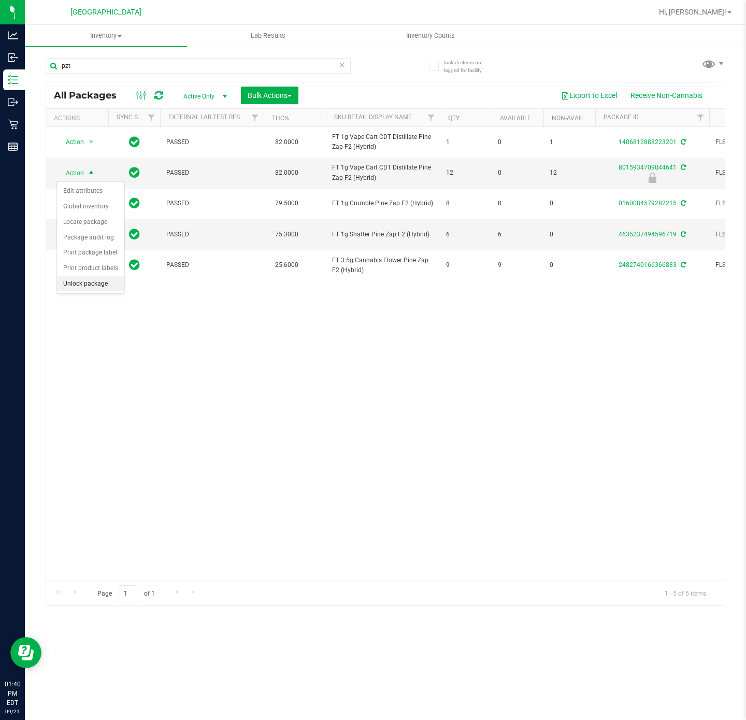
click at [91, 288] on li "Unlock package" at bounding box center [90, 284] width 67 height 16
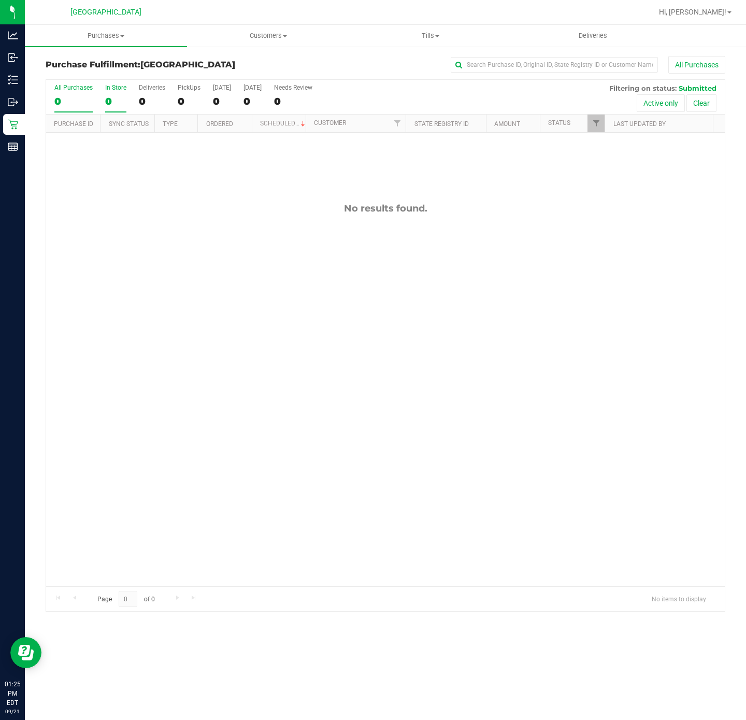
click at [117, 94] on label "In Store 0" at bounding box center [115, 98] width 21 height 28
click at [0, 0] on input "In Store 0" at bounding box center [0, 0] width 0 height 0
click at [112, 39] on span "Purchases" at bounding box center [106, 35] width 162 height 9
click at [96, 61] on span "Summary of purchases" at bounding box center [78, 62] width 106 height 9
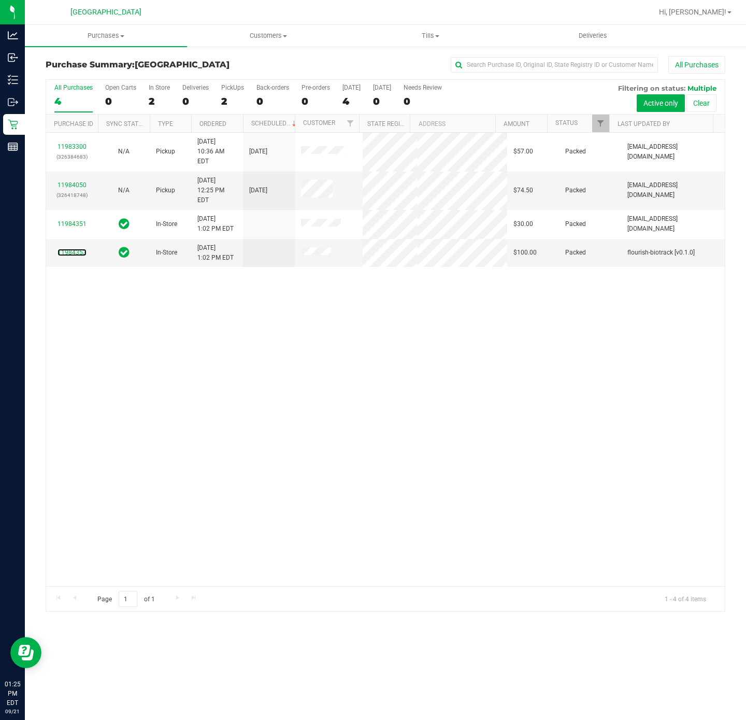
click at [73, 249] on link "11984353" at bounding box center [72, 252] width 29 height 7
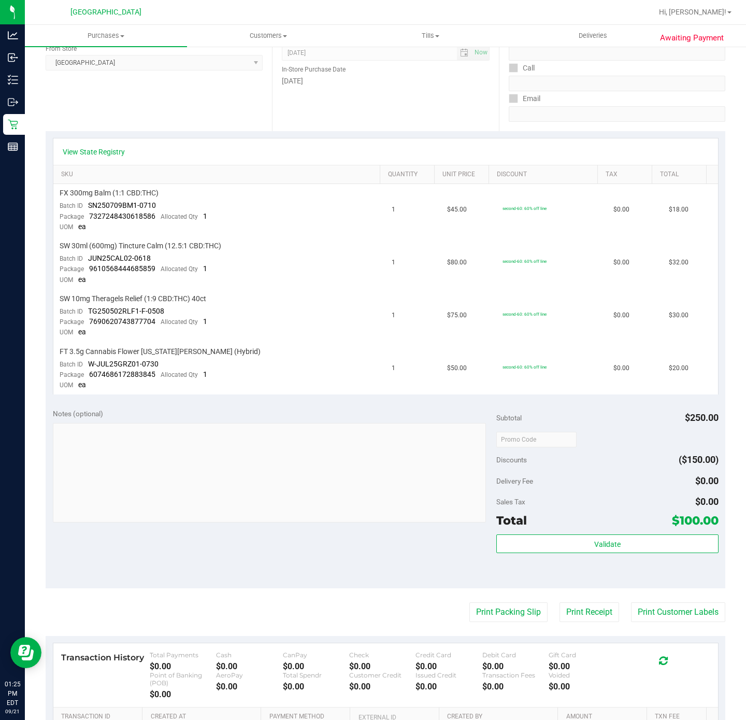
scroll to position [288, 0]
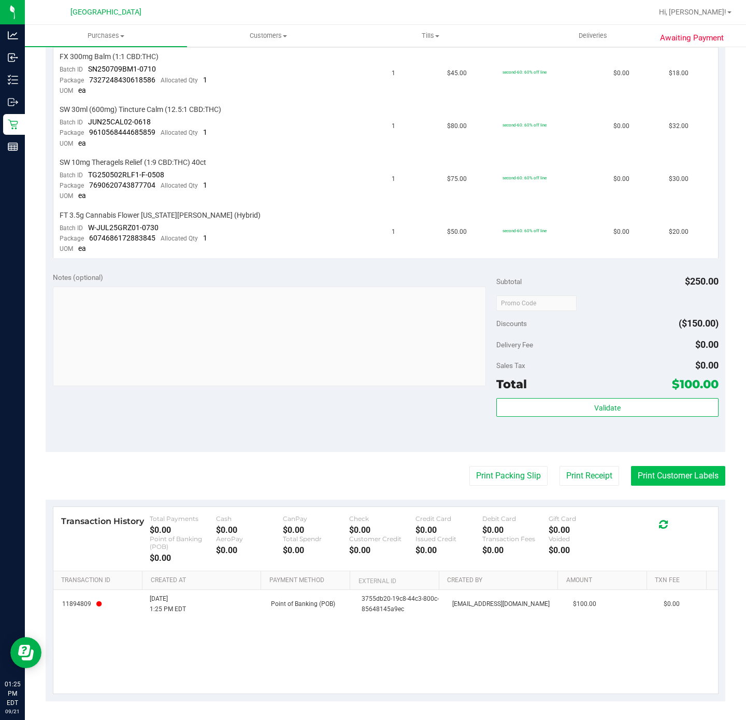
click at [648, 466] on button "Print Customer Labels" at bounding box center [678, 476] width 94 height 20
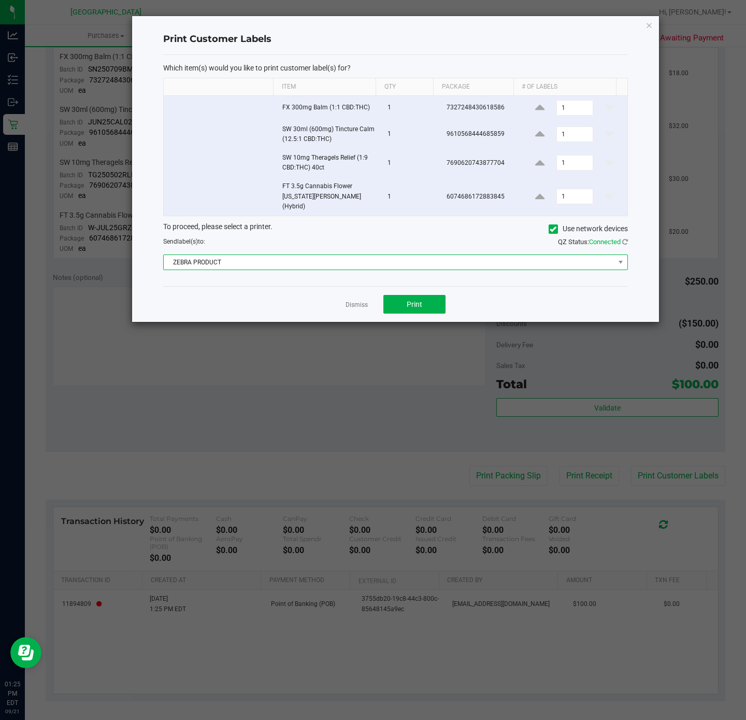
click at [274, 255] on span "ZEBRA PRODUCT" at bounding box center [389, 262] width 451 height 15
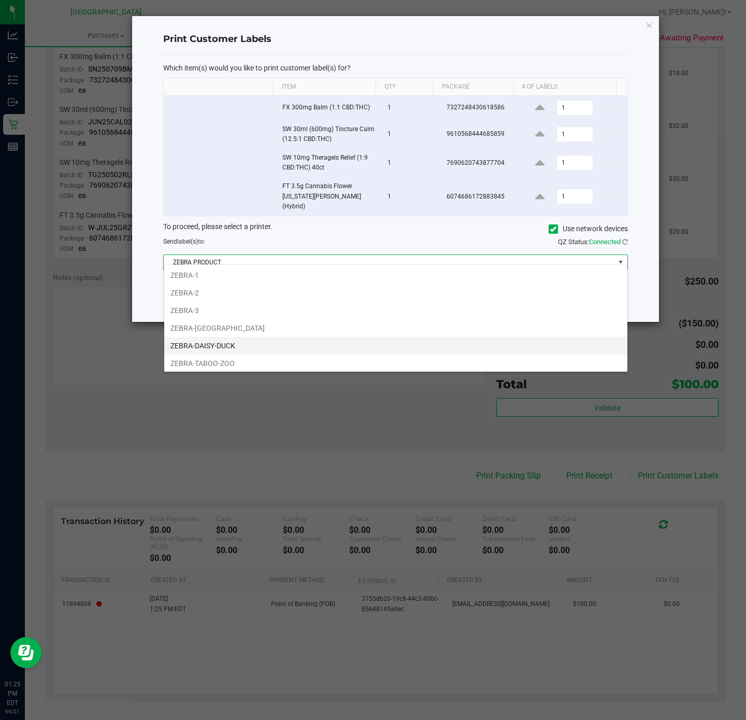
scroll to position [23, 0]
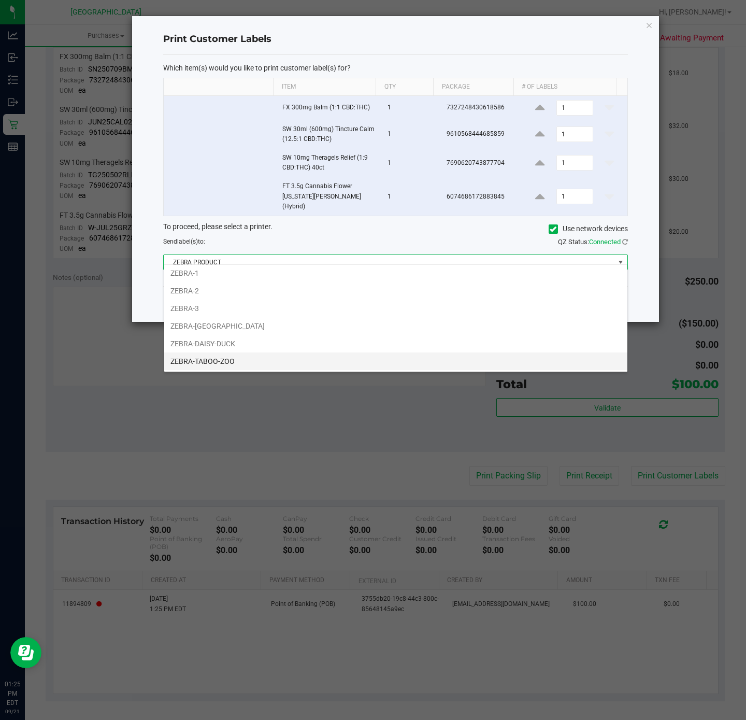
click at [231, 363] on li "ZEBRA-TABOO-ZOO" at bounding box center [395, 361] width 463 height 18
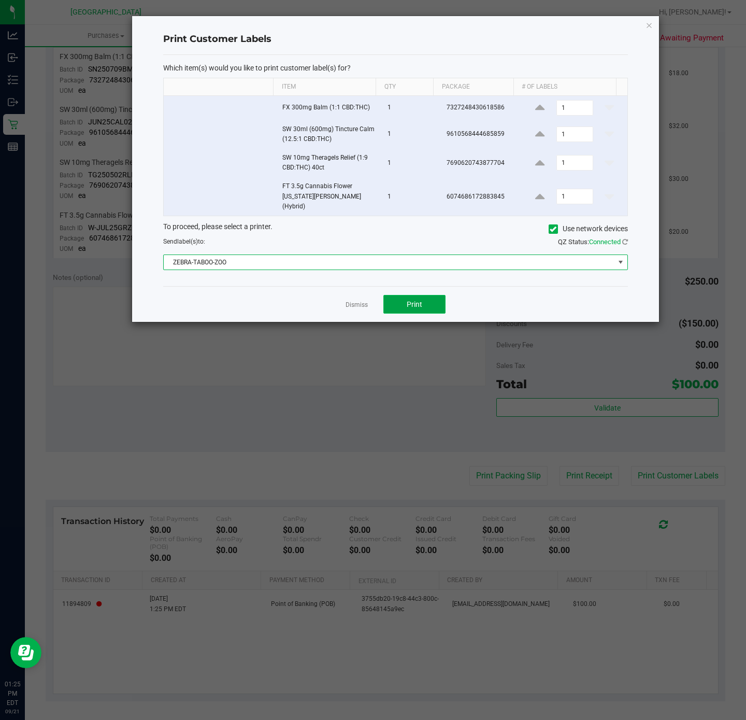
click at [424, 297] on button "Print" at bounding box center [414, 304] width 62 height 19
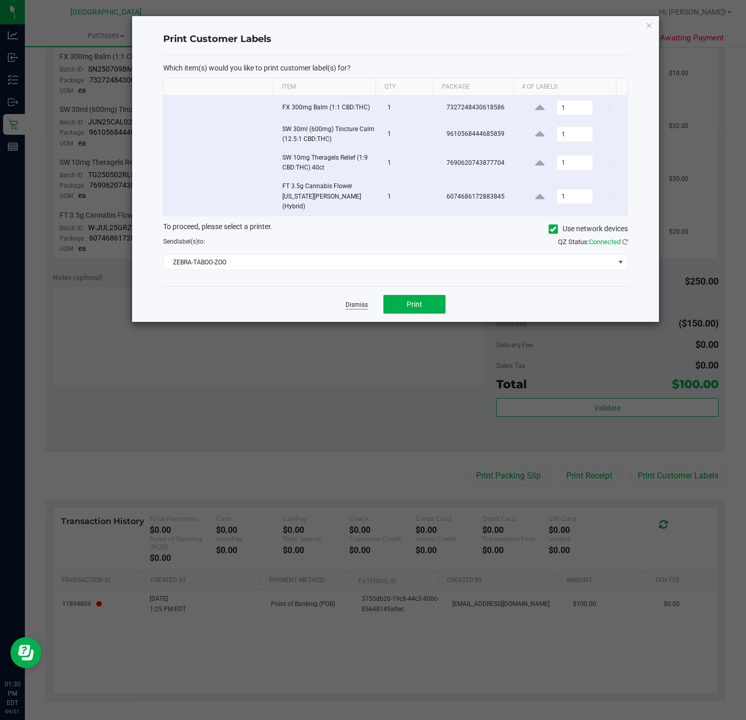
click at [356, 300] on link "Dismiss" at bounding box center [357, 304] width 22 height 9
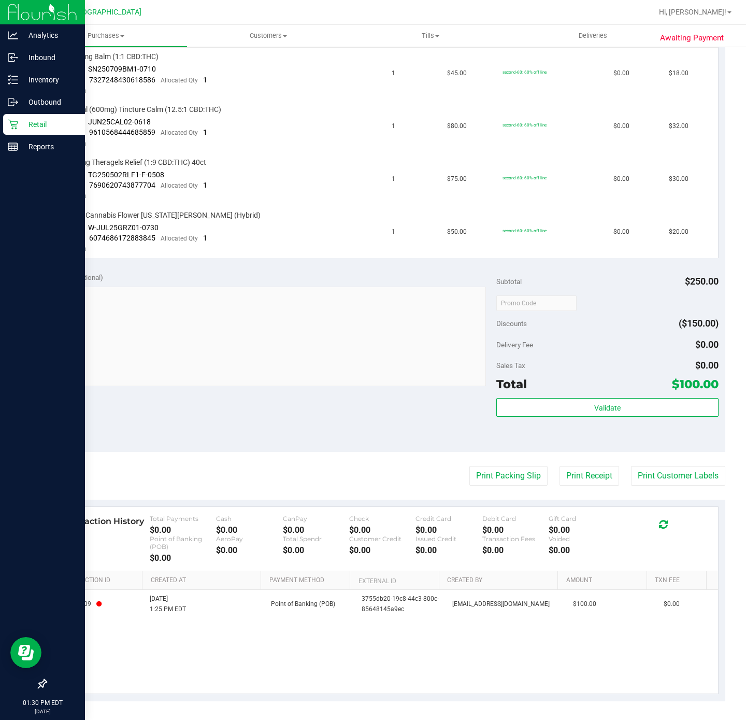
click at [18, 124] on div "Retail" at bounding box center [44, 124] width 82 height 21
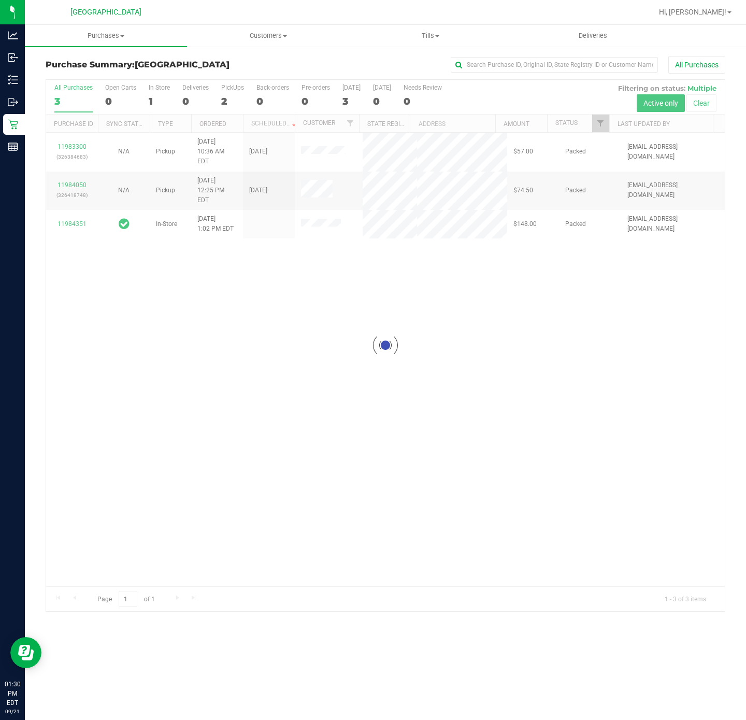
click at [273, 356] on div at bounding box center [385, 345] width 679 height 531
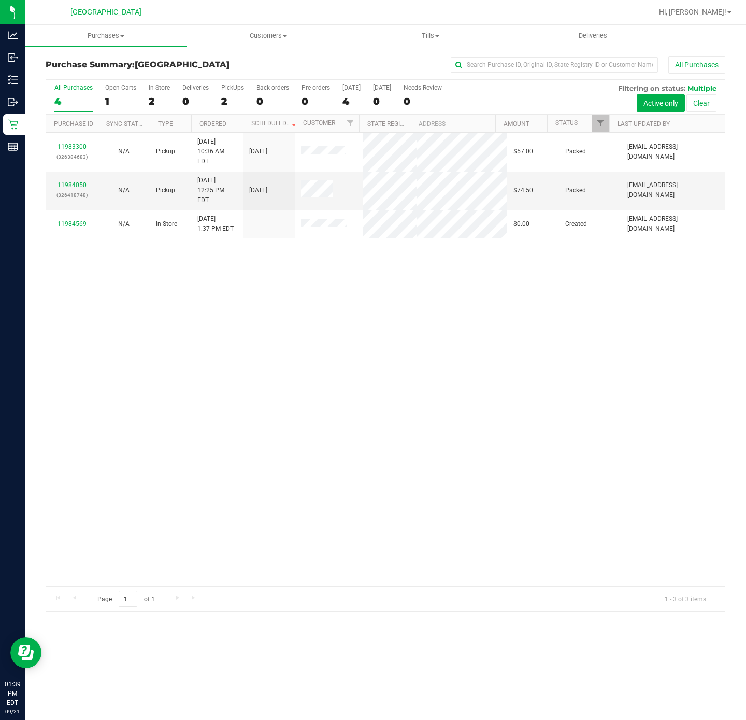
drag, startPoint x: 114, startPoint y: 39, endPoint x: 117, endPoint y: 46, distance: 6.7
click at [114, 39] on span "Purchases" at bounding box center [106, 35] width 162 height 9
click at [119, 62] on span "Summary of purchases" at bounding box center [78, 62] width 106 height 9
click at [100, 39] on span "Purchases" at bounding box center [106, 35] width 162 height 9
click at [92, 77] on li "Fulfillment" at bounding box center [106, 75] width 162 height 12
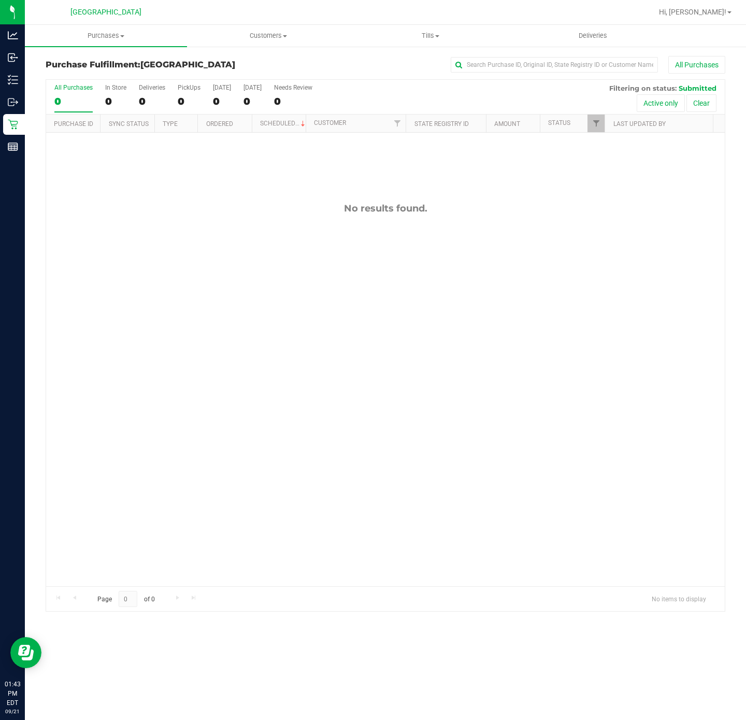
click at [264, 387] on div "No results found." at bounding box center [385, 394] width 679 height 523
click at [212, 336] on div "No results found." at bounding box center [385, 394] width 679 height 523
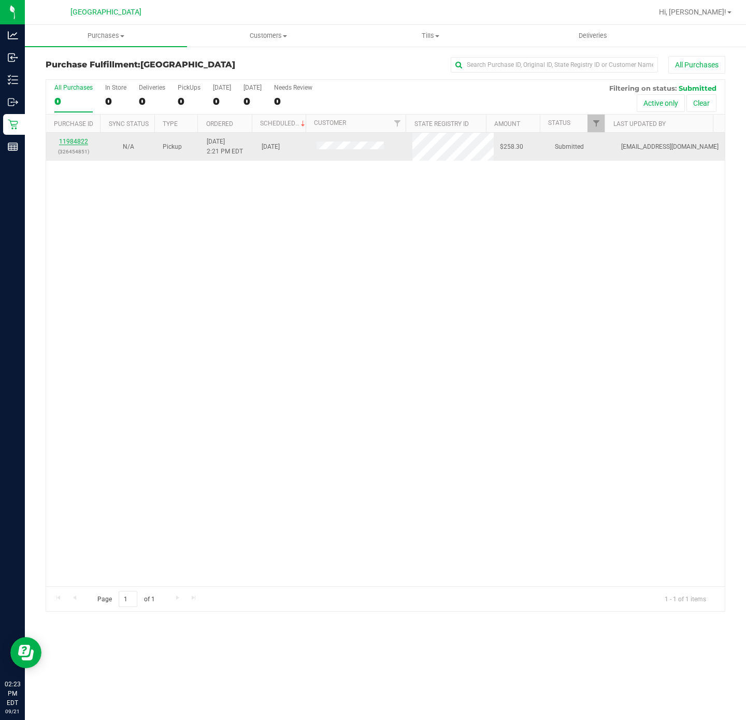
click at [77, 140] on link "11984822" at bounding box center [73, 141] width 29 height 7
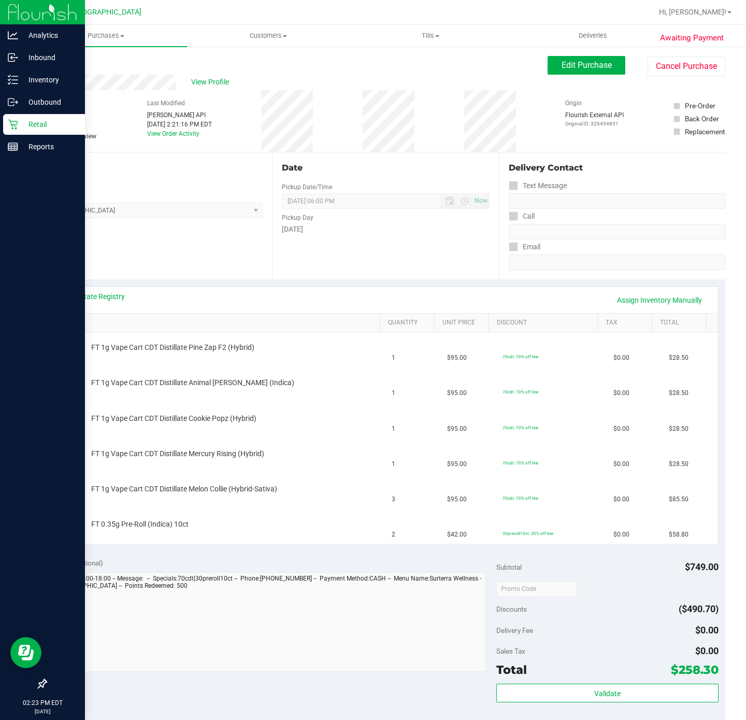
click at [17, 125] on icon at bounding box center [13, 124] width 10 height 10
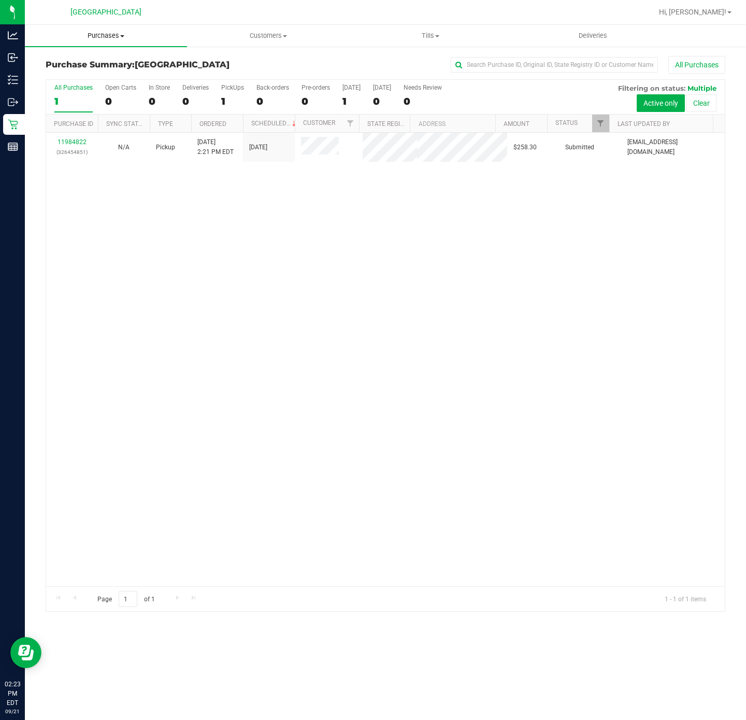
click at [112, 37] on span "Purchases" at bounding box center [106, 35] width 162 height 9
click at [95, 73] on li "Fulfillment" at bounding box center [106, 75] width 162 height 12
